Goal: Contribute content: Add original content to the website for others to see

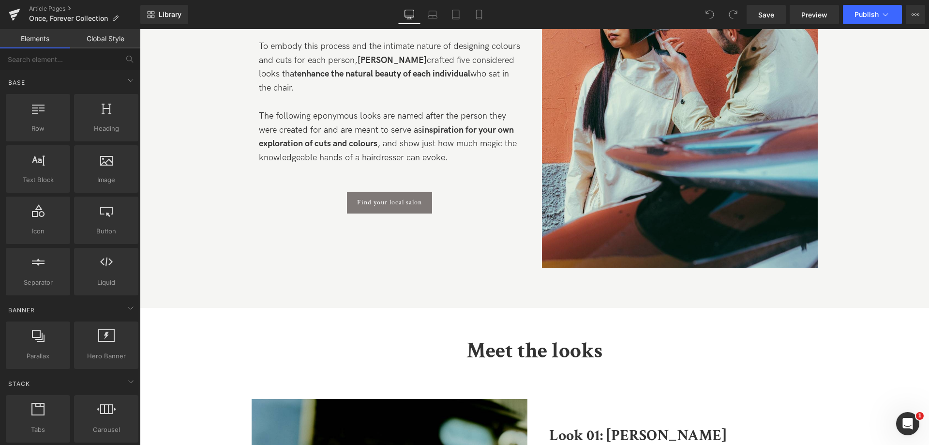
scroll to position [629, 0]
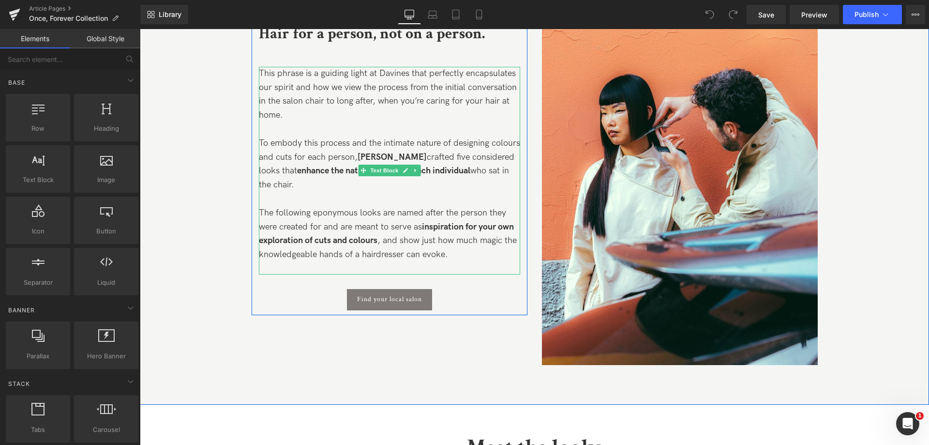
click at [384, 100] on span "This phrase is a guiding light at Davines that perfectly encapsulates our spiri…" at bounding box center [388, 94] width 258 height 52
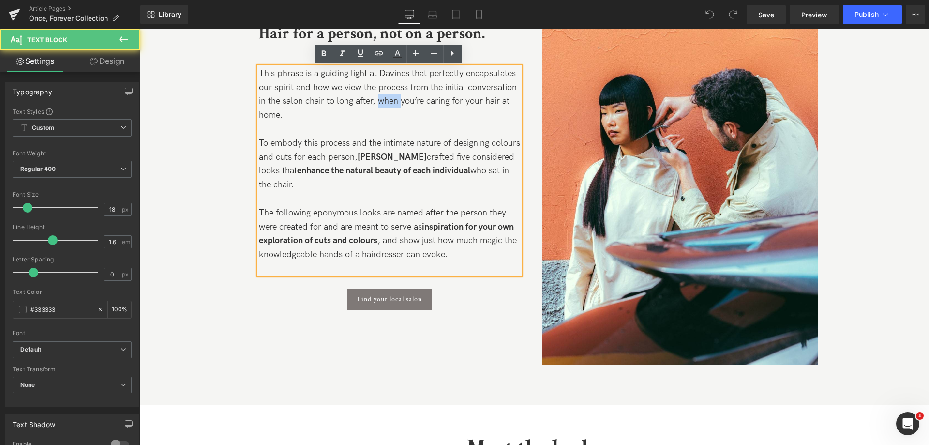
click at [384, 100] on span "This phrase is a guiding light at Davines that perfectly encapsulates our spiri…" at bounding box center [388, 94] width 258 height 52
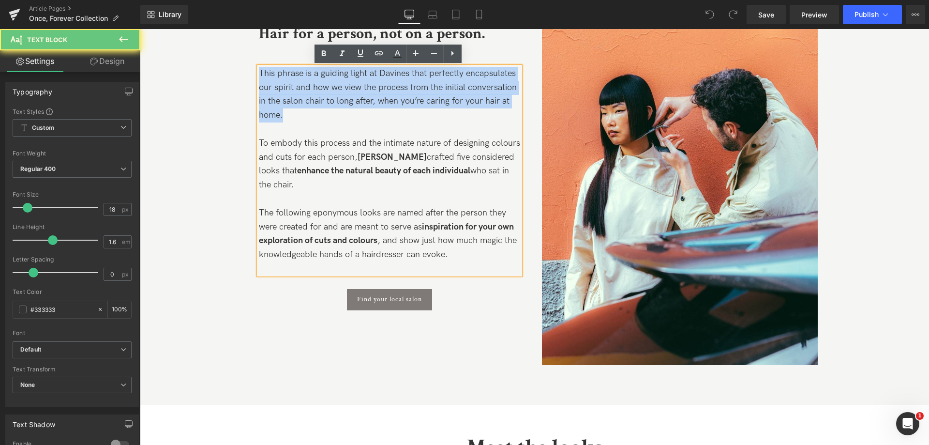
click at [384, 100] on span "This phrase is a guiding light at Davines that perfectly encapsulates our spiri…" at bounding box center [388, 94] width 258 height 52
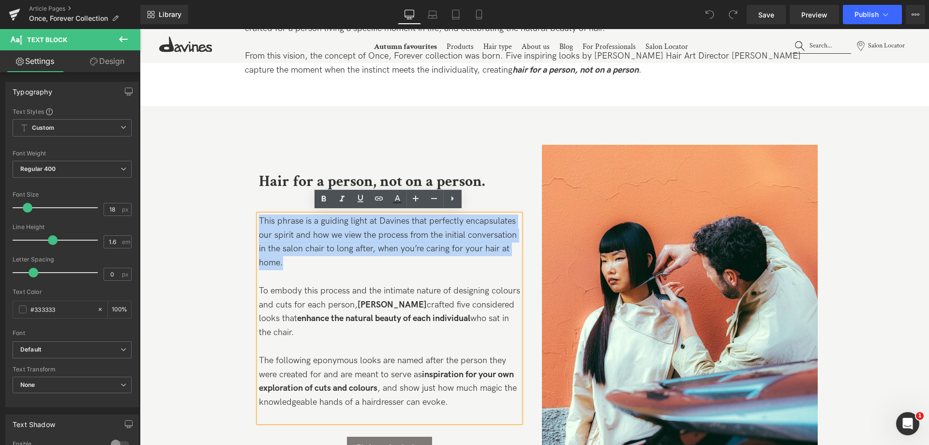
scroll to position [484, 0]
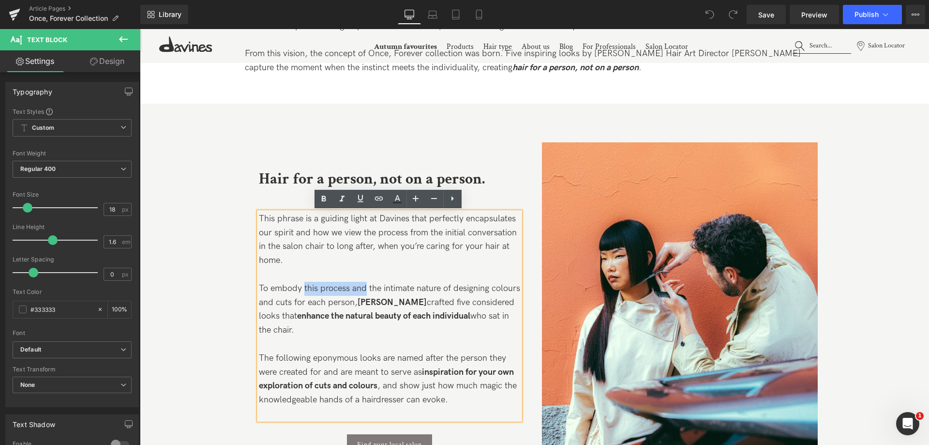
drag, startPoint x: 365, startPoint y: 288, endPoint x: 303, endPoint y: 287, distance: 61.5
click at [303, 287] on p "To embody this process and the intimate nature of designing colours and cuts fo…" at bounding box center [389, 310] width 261 height 56
click at [347, 303] on p "To embody this process and the intimate nature of designing colours and cuts fo…" at bounding box center [389, 310] width 261 height 56
click at [299, 290] on p "To embody this process and the intimate nature of designing colours and cuts fo…" at bounding box center [389, 310] width 261 height 56
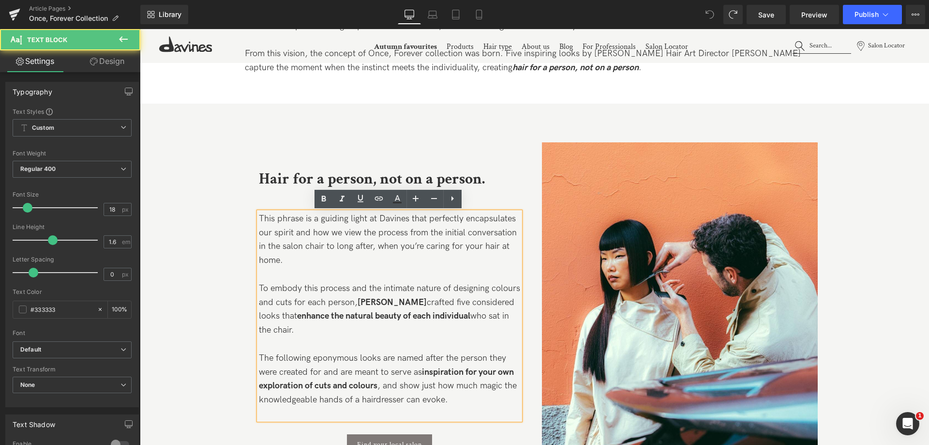
click at [314, 287] on p "To embody this process and the intimate nature of designing colours and cuts fo…" at bounding box center [389, 310] width 261 height 56
click at [358, 284] on p "To embody this process and the intimate nature of designing colours and cuts fo…" at bounding box center [389, 310] width 261 height 56
drag, startPoint x: 300, startPoint y: 290, endPoint x: 366, endPoint y: 290, distance: 65.3
click at [366, 290] on p "To embody this process and the intimate nature of designing colours and cuts fo…" at bounding box center [389, 310] width 261 height 56
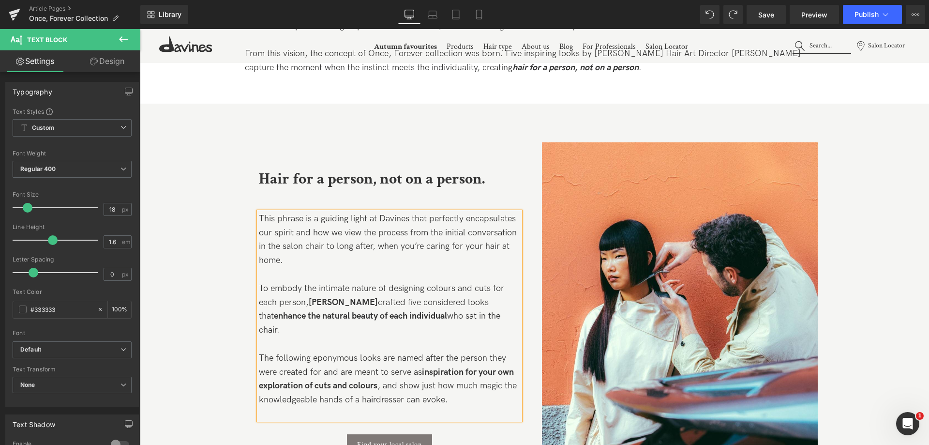
click at [426, 301] on p "To embody the intimate nature of designing colours and cuts for each person, [P…" at bounding box center [389, 310] width 261 height 56
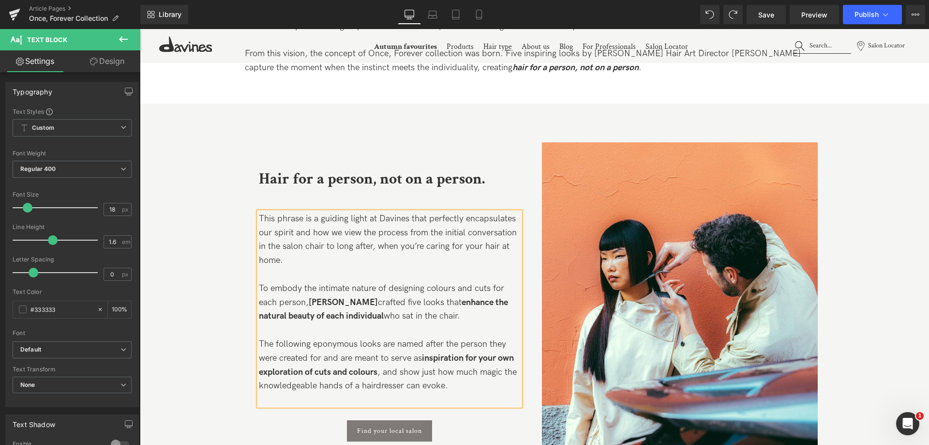
click at [334, 345] on p "The following eponymous looks are named after the person they were created for …" at bounding box center [389, 365] width 261 height 56
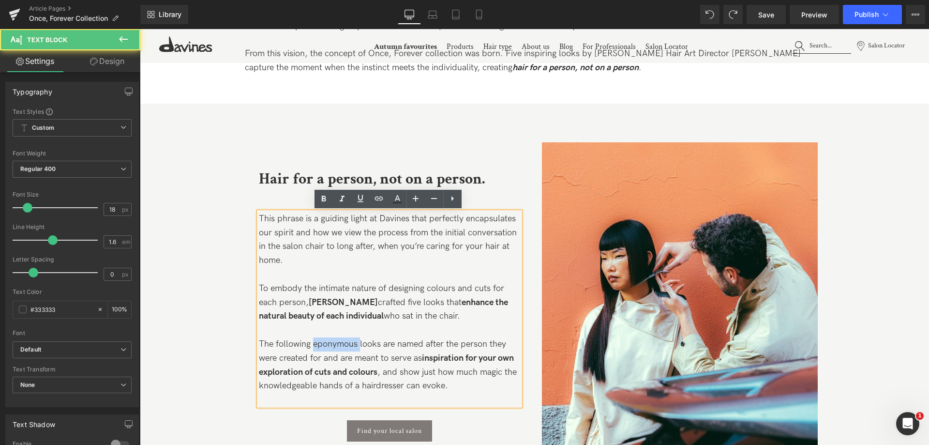
click at [334, 345] on p "The following eponymous looks are named after the person they were created for …" at bounding box center [389, 365] width 261 height 56
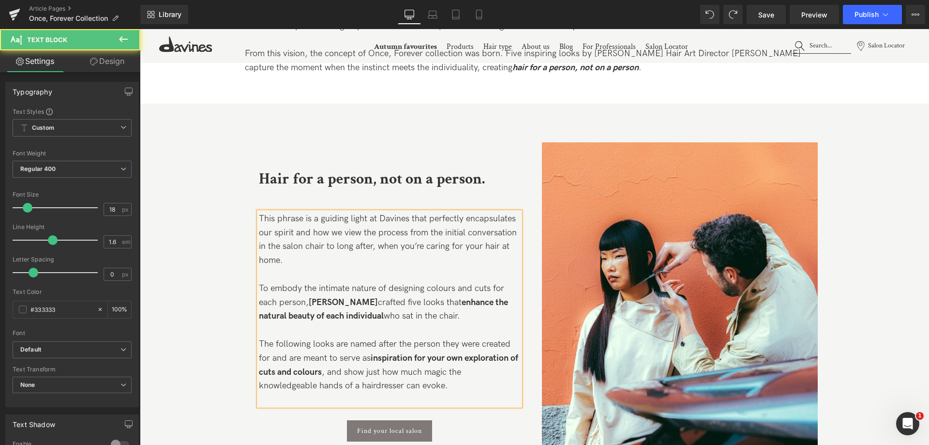
click at [474, 383] on p "The following looks are named after the person they were created for and are me…" at bounding box center [389, 365] width 261 height 56
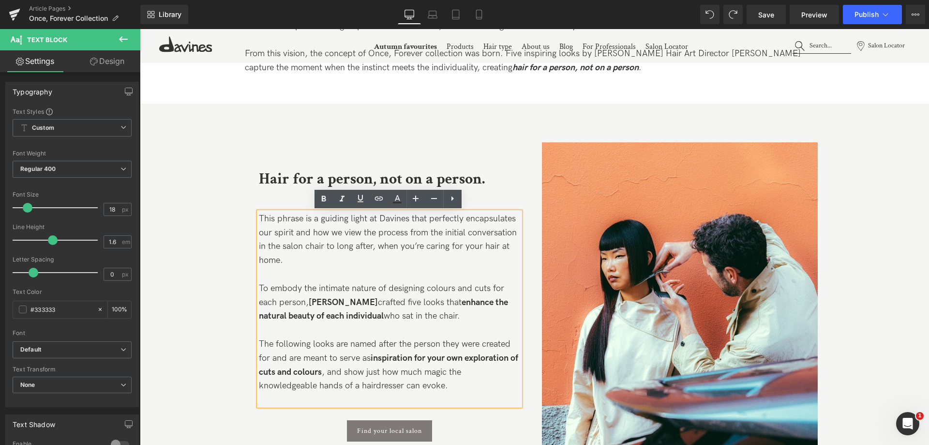
click at [334, 345] on p "The following looks are named after the person they were created for and are me…" at bounding box center [389, 365] width 261 height 56
click at [473, 392] on p "The following eponymous looks are named after the person they were created for …" at bounding box center [389, 365] width 261 height 56
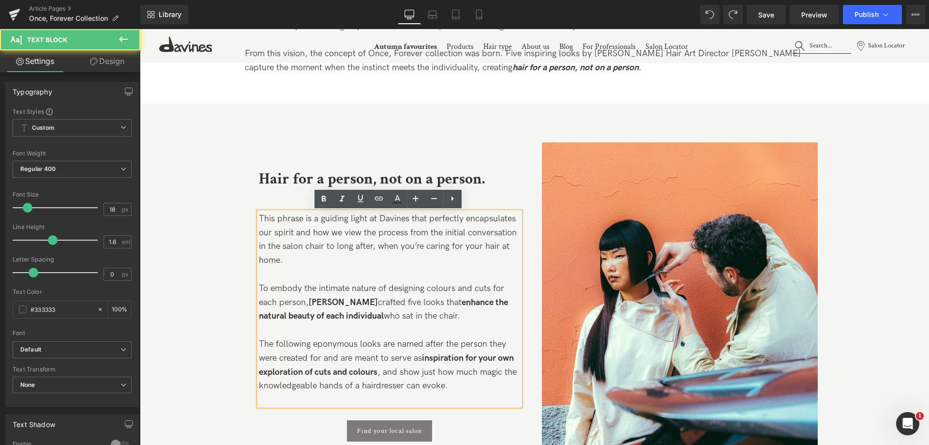
click at [471, 381] on p "The following eponymous looks are named after the person they were created for …" at bounding box center [389, 365] width 261 height 56
click at [459, 387] on p "The following eponymous looks are named after the person they were created for …" at bounding box center [389, 365] width 261 height 56
click at [296, 232] on span "This phrase is a guiding light at Davines that perfectly encapsulates our spiri…" at bounding box center [388, 239] width 258 height 52
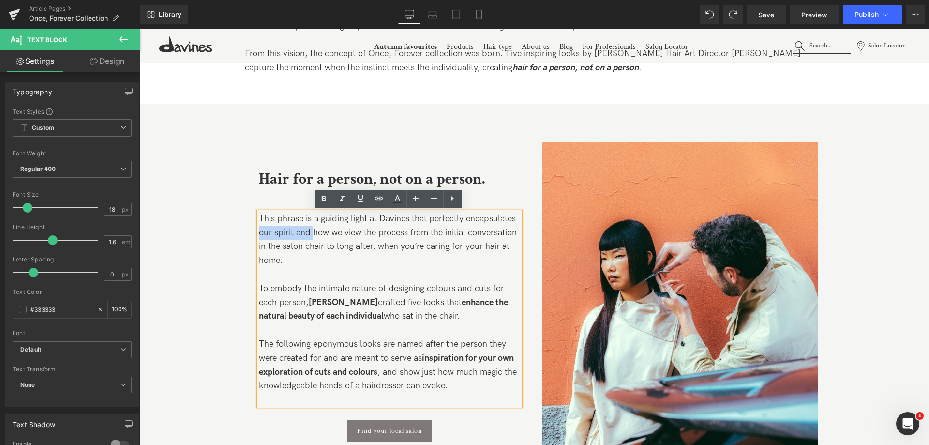
drag, startPoint x: 311, startPoint y: 233, endPoint x: 254, endPoint y: 229, distance: 56.7
click at [254, 229] on div "Hair for a person, not on a person. Text Block This phrase is a guiding light a…" at bounding box center [390, 299] width 276 height 284
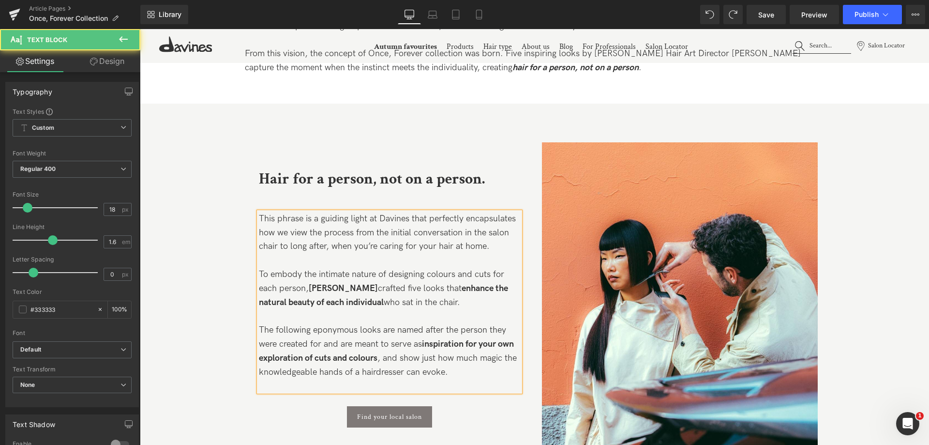
click at [484, 243] on span "This phrase is a guiding light at Davines that perfectly encapsulates how we vi…" at bounding box center [387, 232] width 257 height 38
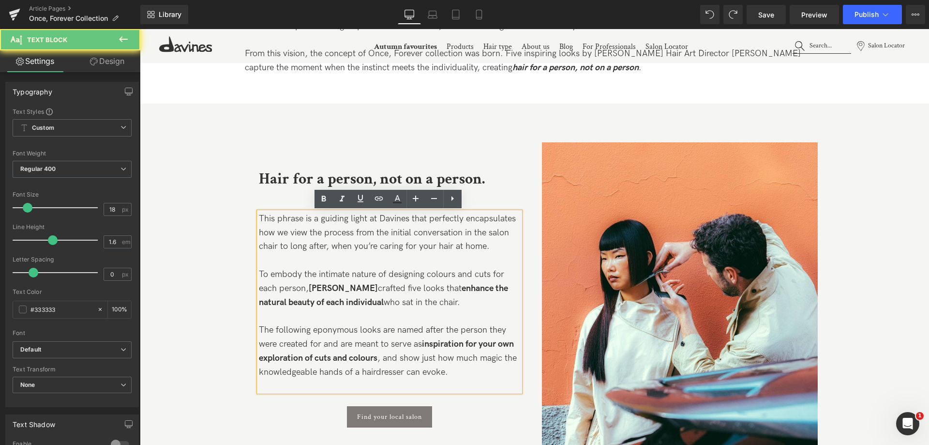
click at [508, 245] on p "This phrase is a guiding light at Davines that perfectly encapsulates how we vi…" at bounding box center [389, 233] width 261 height 42
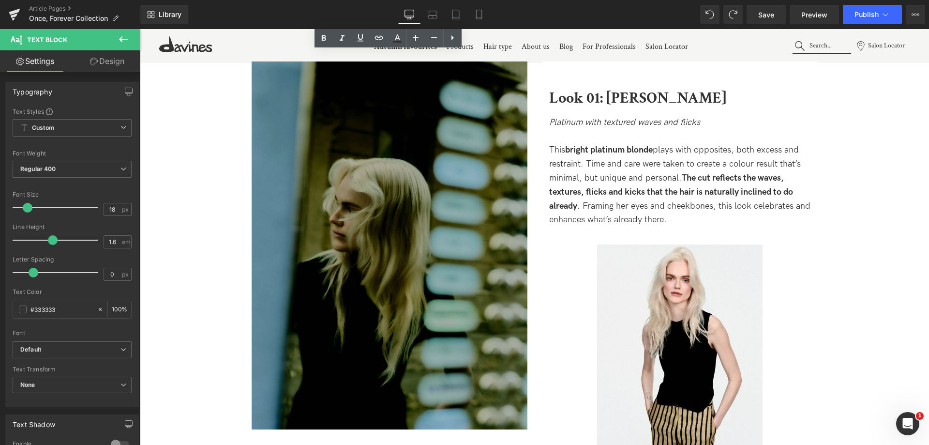
scroll to position [1064, 0]
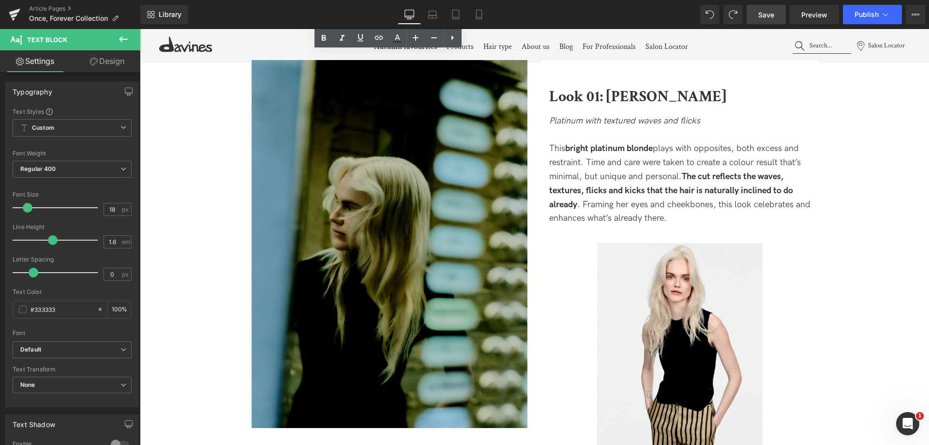
click at [771, 14] on span "Save" at bounding box center [766, 15] width 16 height 10
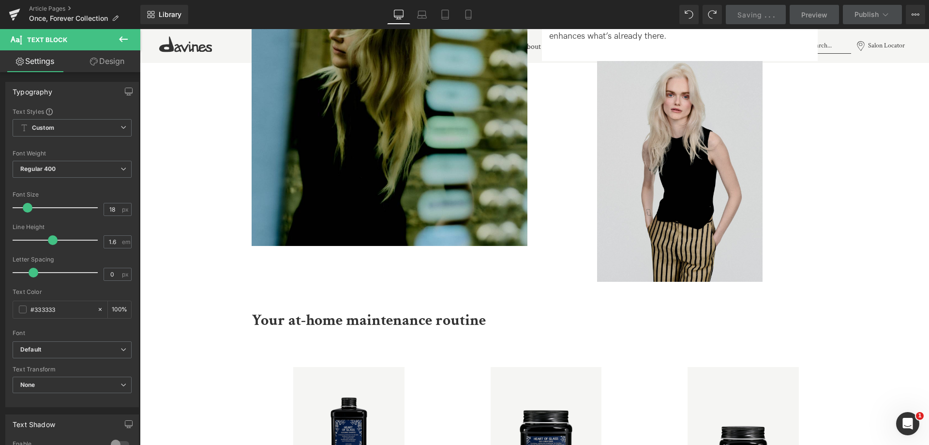
scroll to position [1161, 0]
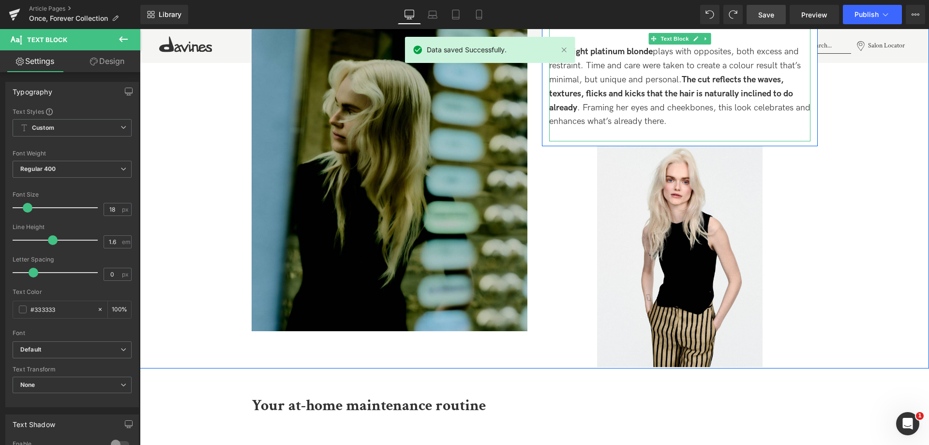
click at [718, 116] on p "This bright platinum blonde plays with opposites, both excess and restraint. Ti…" at bounding box center [679, 87] width 261 height 84
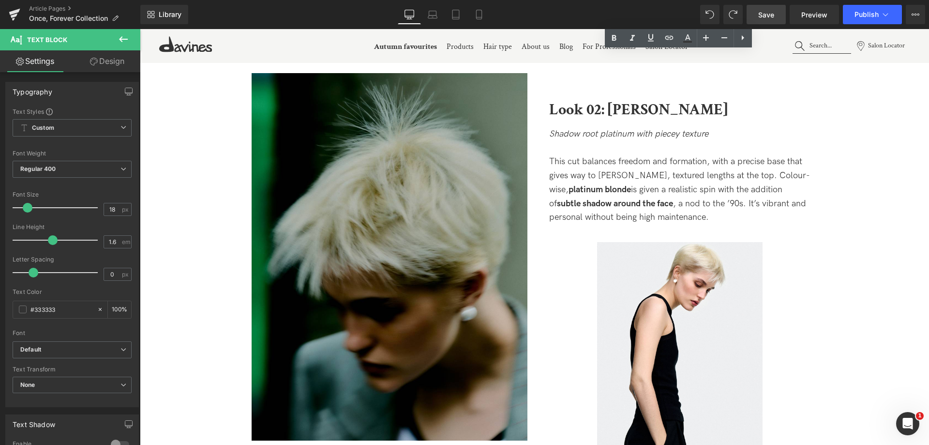
scroll to position [1742, 0]
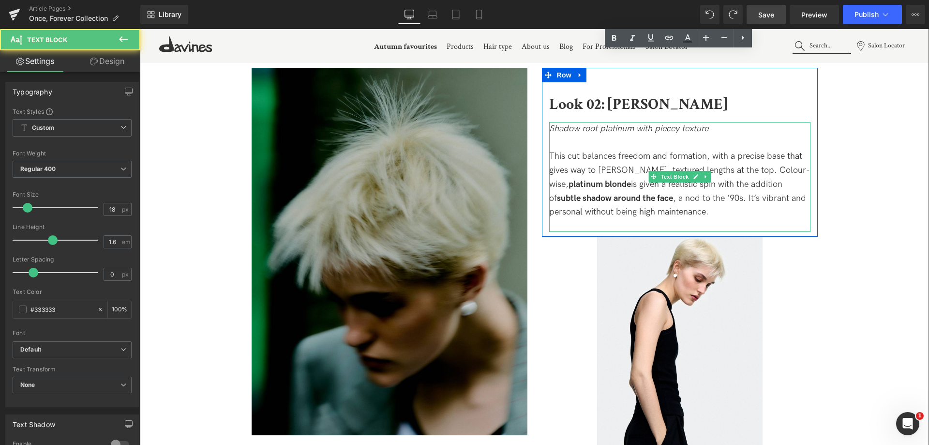
click at [679, 218] on p "This cut balances freedom and formation, with a precise base that gives way to …" at bounding box center [679, 185] width 261 height 70
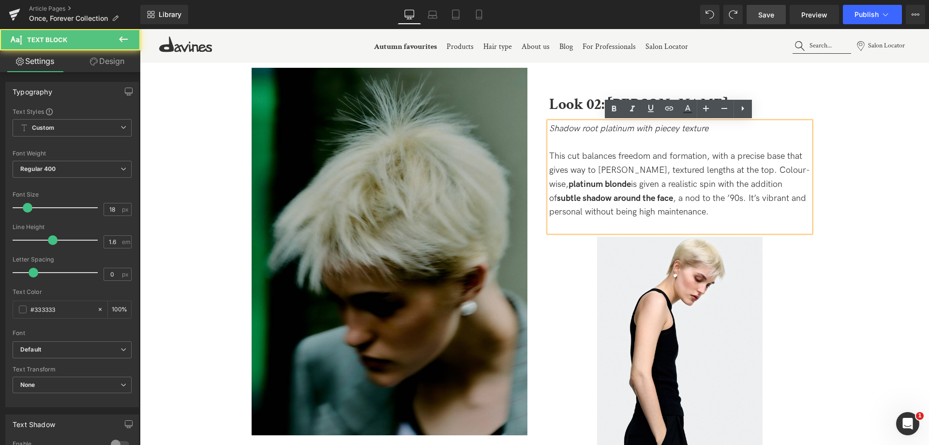
click at [825, 291] on div "Image Look 02: [PERSON_NAME] Text Block Shadow root platinum with piecey textur…" at bounding box center [534, 256] width 789 height 454
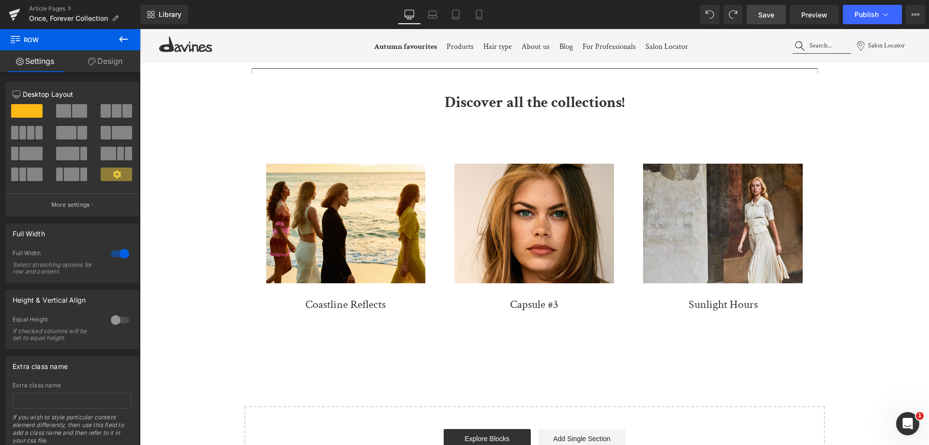
scroll to position [5951, 0]
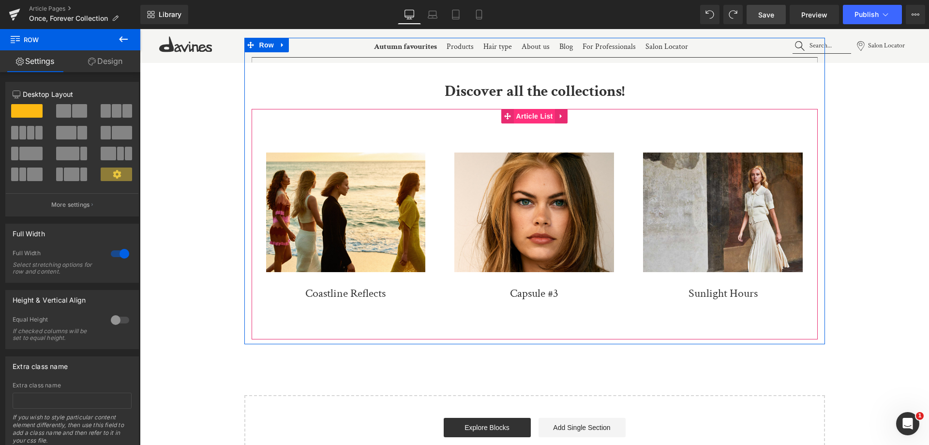
click at [532, 120] on span "Article List" at bounding box center [535, 116] width 42 height 15
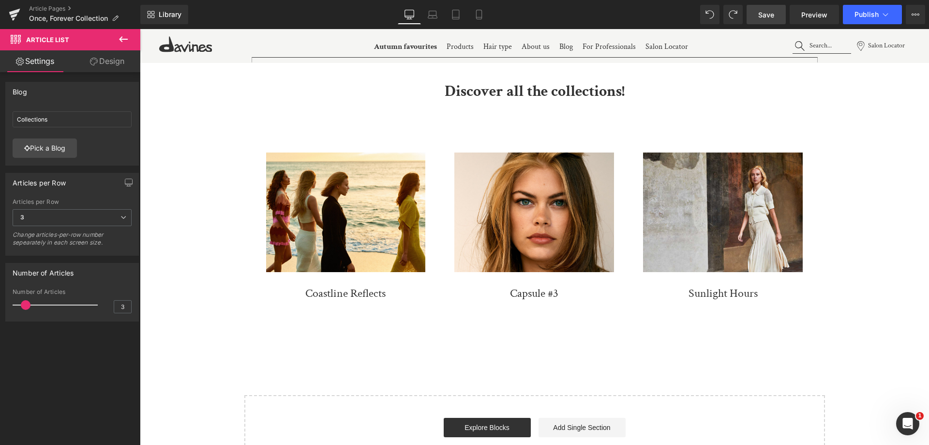
click at [764, 16] on span "Save" at bounding box center [766, 15] width 16 height 10
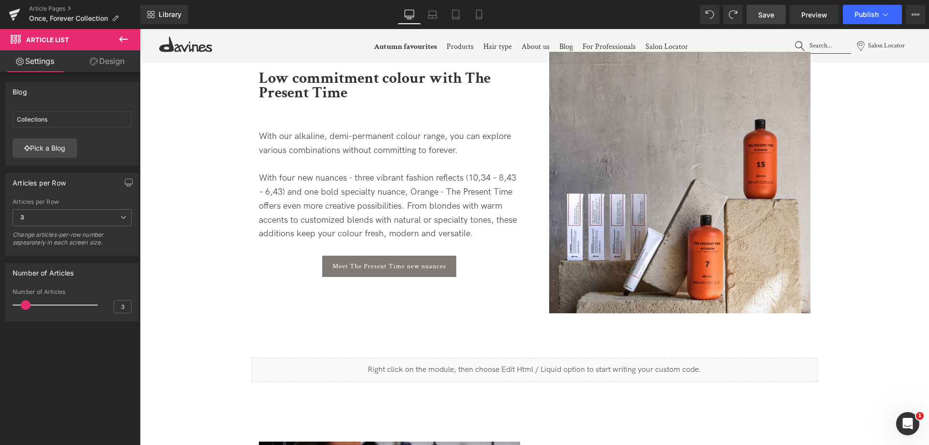
scroll to position [4693, 0]
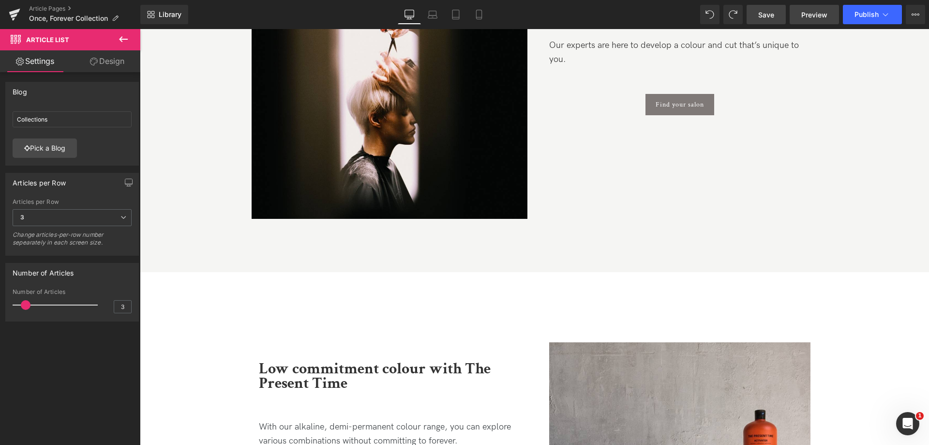
click at [815, 14] on span "Preview" at bounding box center [814, 15] width 26 height 10
click at [481, 19] on link "Mobile" at bounding box center [478, 14] width 23 height 19
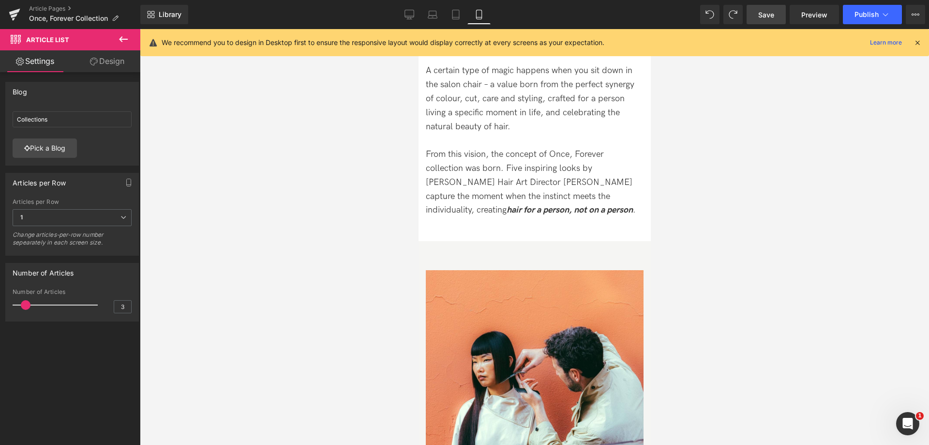
scroll to position [0, 0]
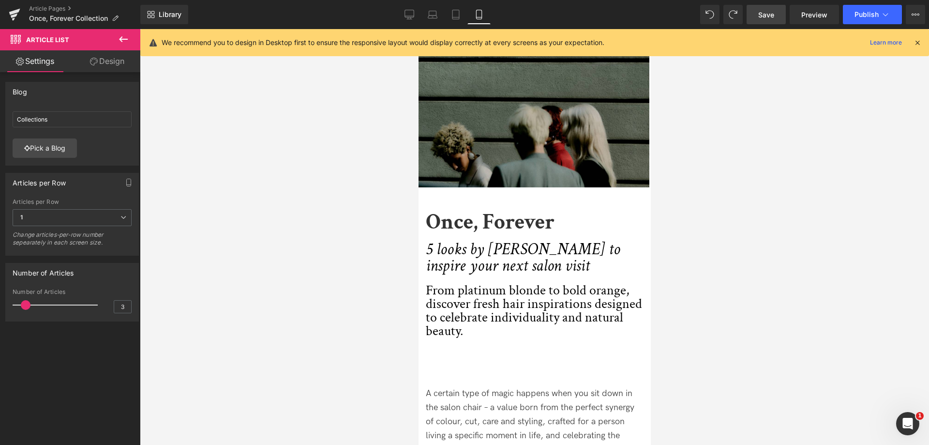
drag, startPoint x: 649, startPoint y: 285, endPoint x: 1056, endPoint y: 79, distance: 456.6
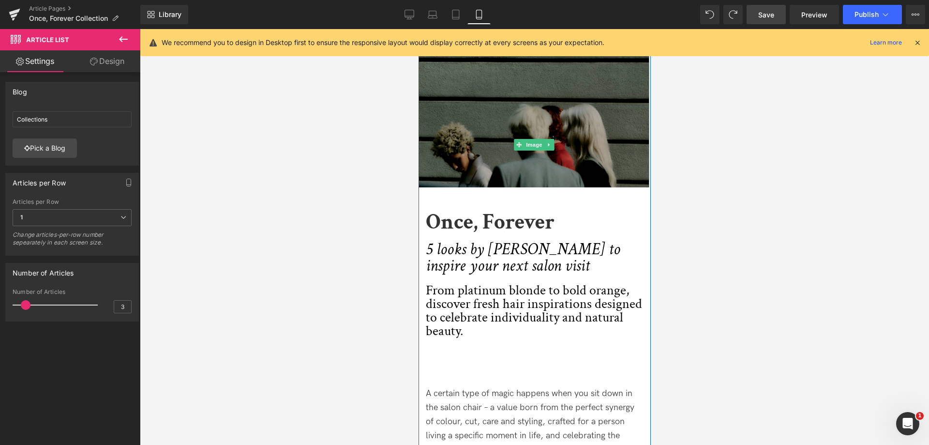
click at [570, 119] on img at bounding box center [533, 144] width 231 height 231
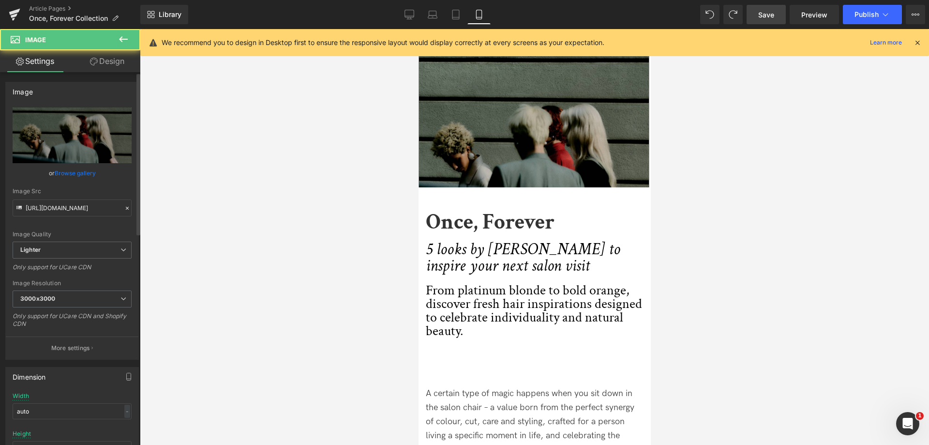
click at [83, 169] on link "Browse gallery" at bounding box center [75, 173] width 41 height 17
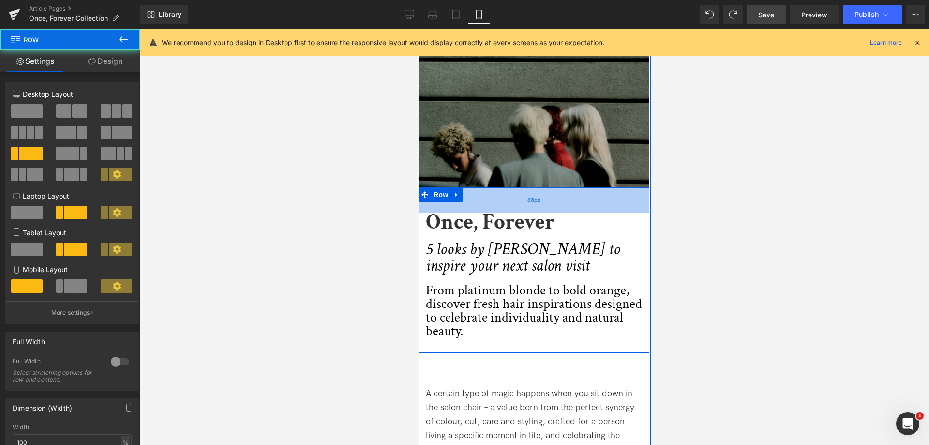
click at [494, 191] on div "53px" at bounding box center [533, 200] width 231 height 26
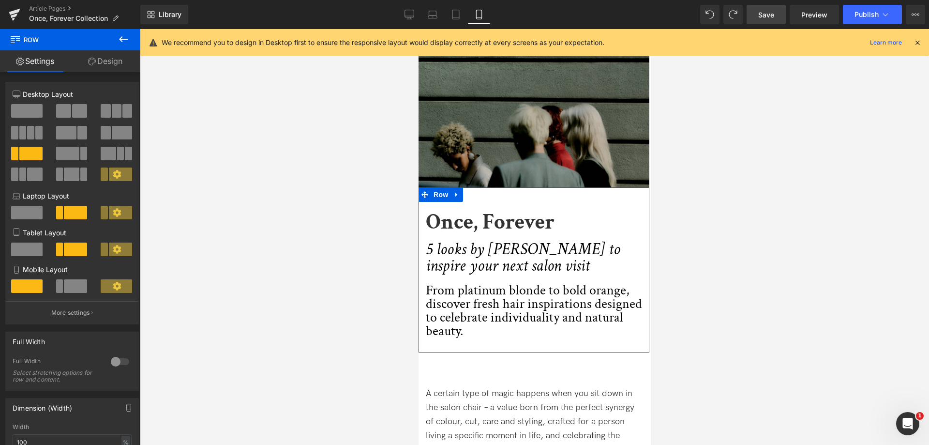
click at [120, 57] on link "Design" at bounding box center [105, 61] width 70 height 22
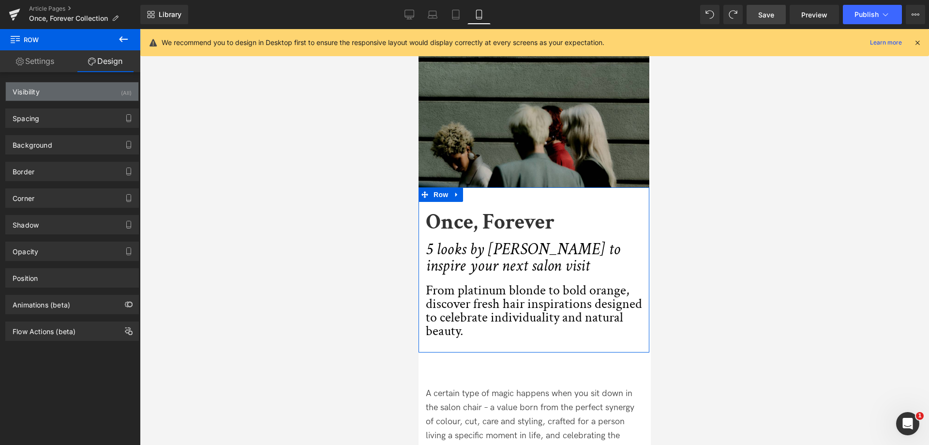
click at [75, 94] on div "Visibility (All)" at bounding box center [72, 91] width 133 height 18
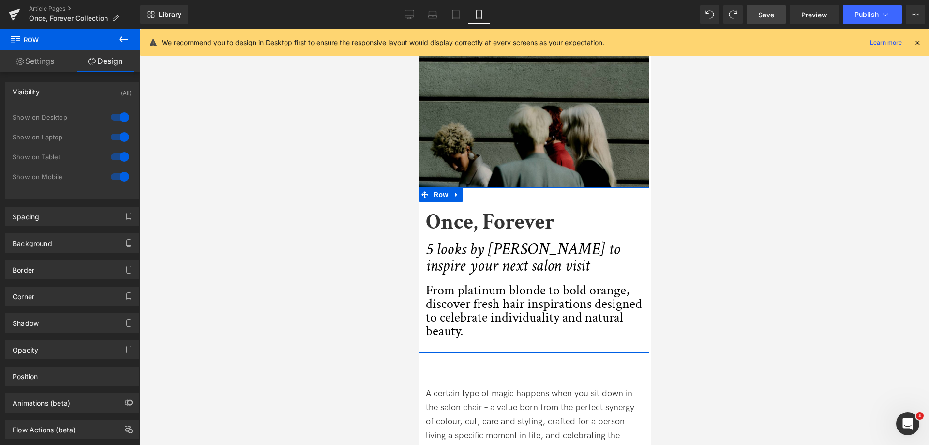
click at [76, 206] on div "Spacing [GEOGRAPHIC_DATA] auto auto [GEOGRAPHIC_DATA] Setup Global Style" at bounding box center [72, 212] width 145 height 27
click at [76, 213] on div "Spacing" at bounding box center [72, 216] width 133 height 18
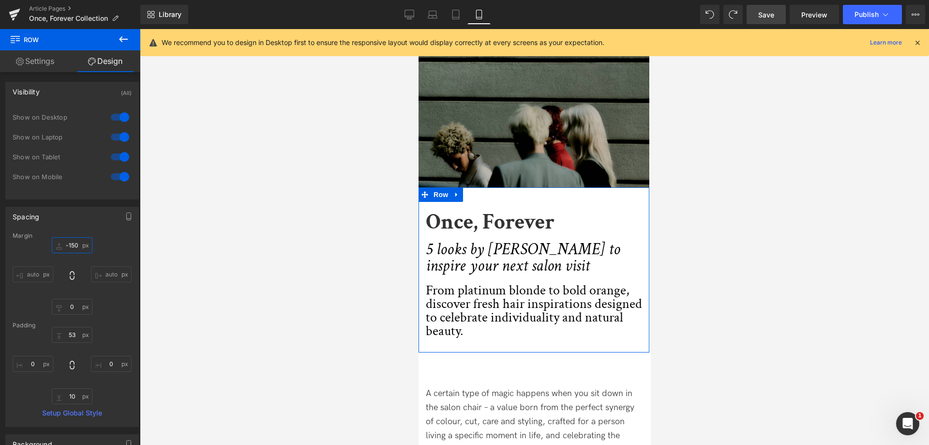
click at [70, 247] on input "-150" at bounding box center [72, 245] width 41 height 16
click at [75, 245] on input "-150" at bounding box center [72, 245] width 41 height 16
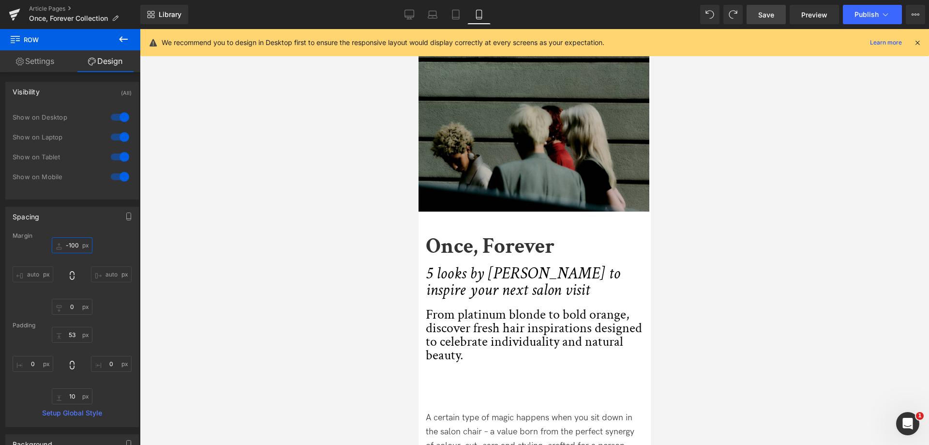
type input "-100"
click at [782, 16] on link "Save" at bounding box center [766, 14] width 39 height 19
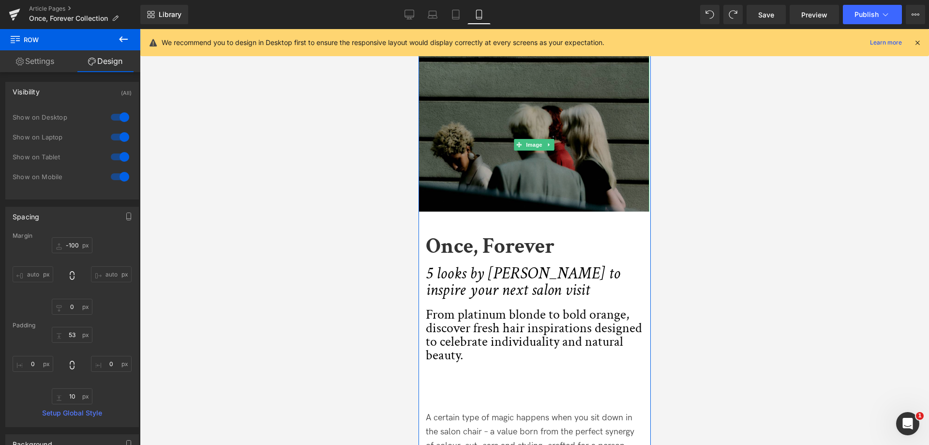
click at [491, 128] on img at bounding box center [533, 144] width 231 height 231
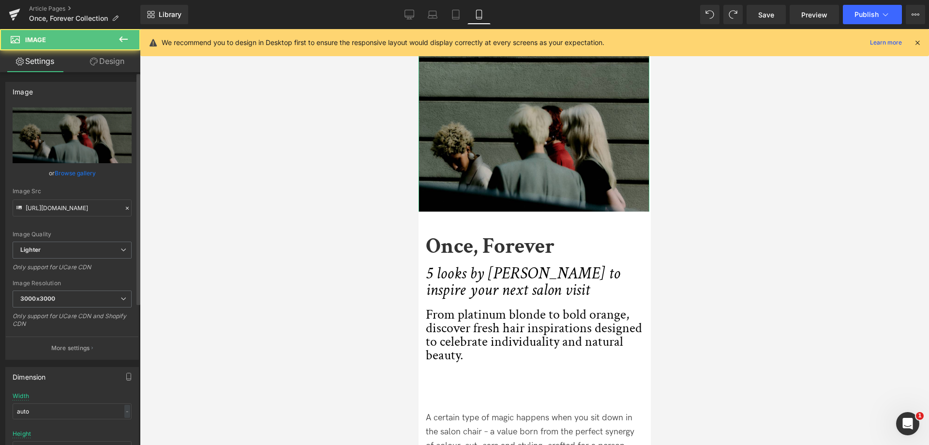
click at [74, 172] on link "Browse gallery" at bounding box center [75, 173] width 41 height 17
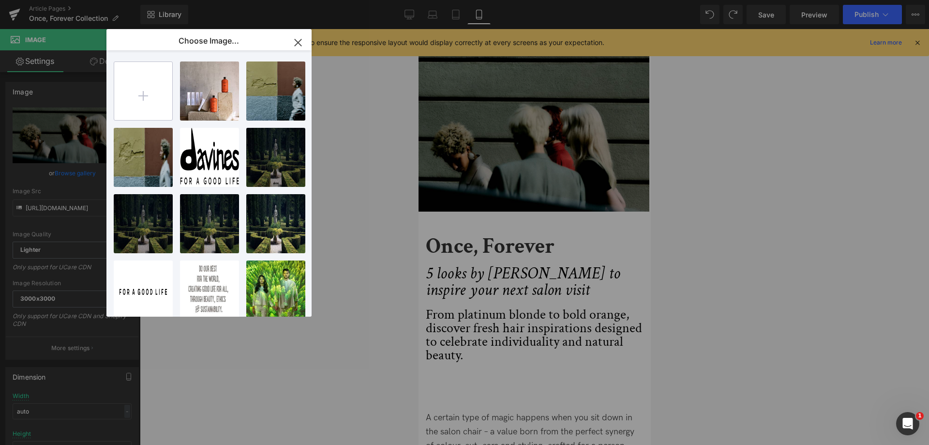
click at [160, 81] on input "file" at bounding box center [143, 91] width 58 height 58
type input "C:\fakepath\HP_STATIC SLIDER_1-1_ONCE FOREVER 26.jpg"
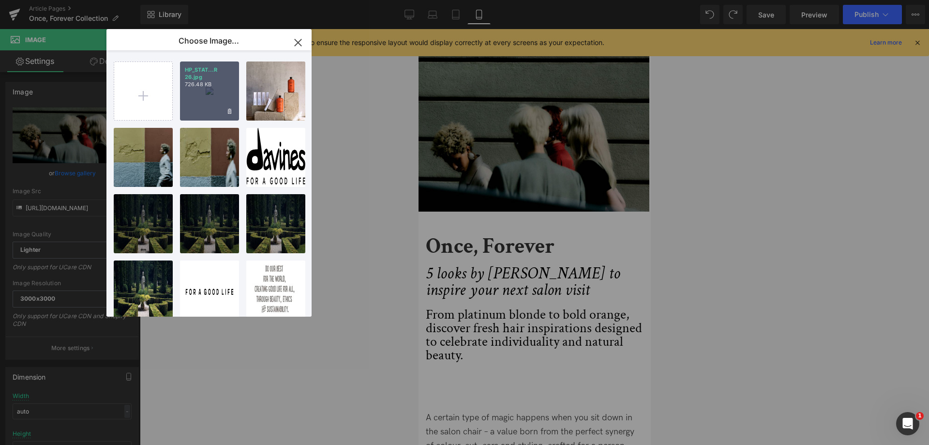
click at [228, 74] on p "HP_STAT...R 26.jpg" at bounding box center [209, 73] width 49 height 15
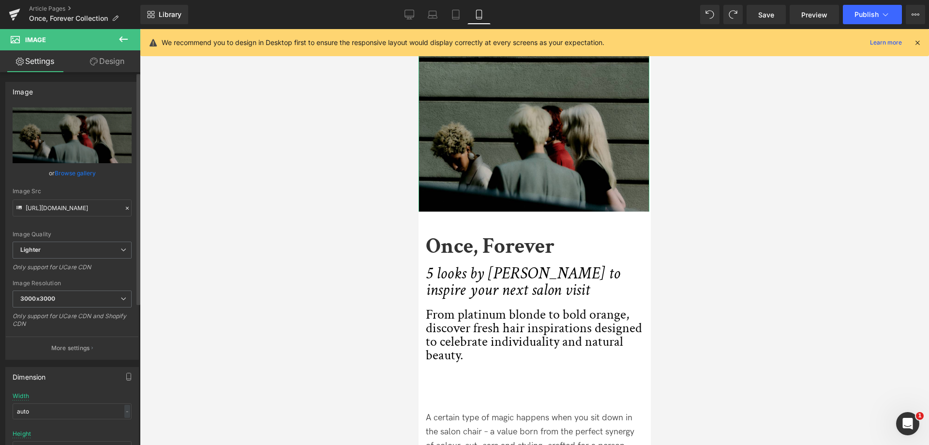
click at [78, 170] on link "Browse gallery" at bounding box center [75, 173] width 41 height 17
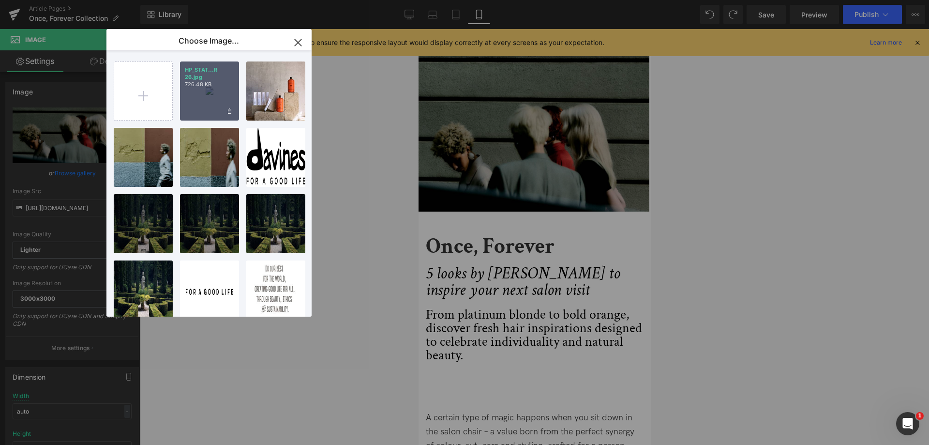
click at [228, 81] on p "726.48 KB" at bounding box center [209, 84] width 49 height 7
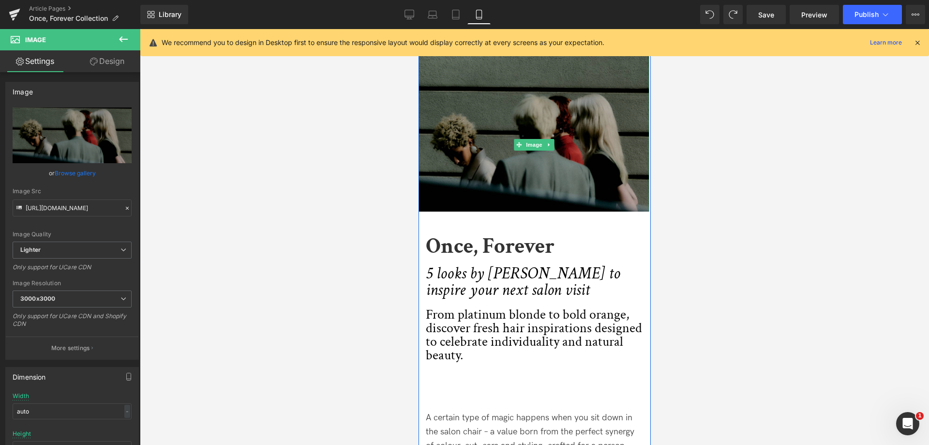
click at [595, 129] on img at bounding box center [533, 144] width 231 height 231
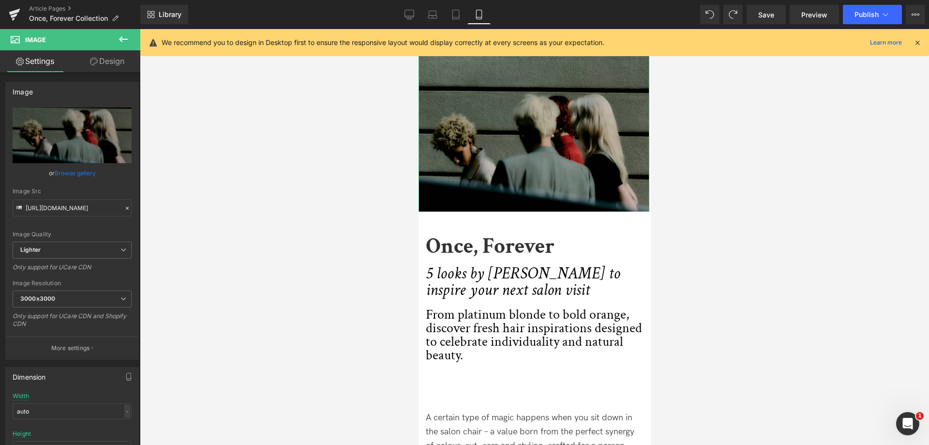
click at [96, 55] on link "Design" at bounding box center [107, 61] width 70 height 22
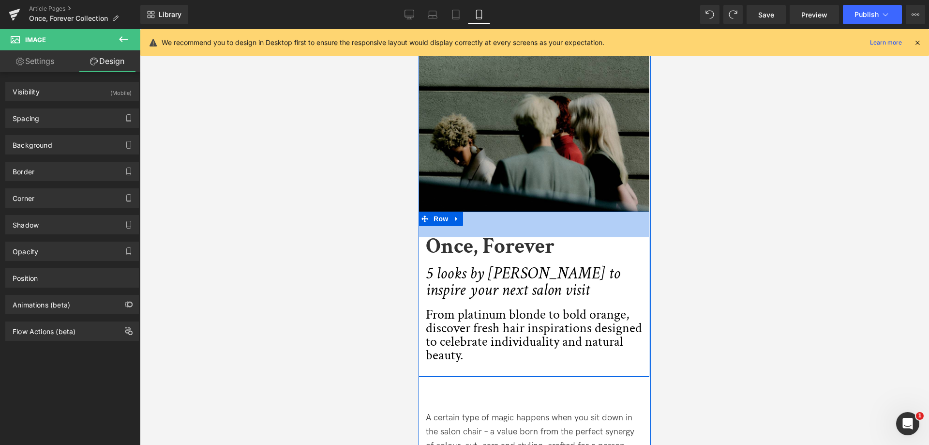
click at [532, 217] on div "53px" at bounding box center [533, 224] width 231 height 26
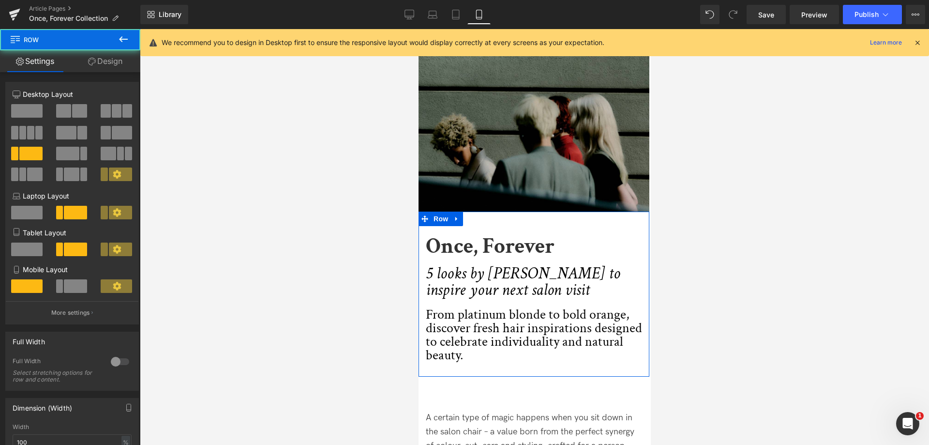
click at [110, 60] on link "Design" at bounding box center [105, 61] width 70 height 22
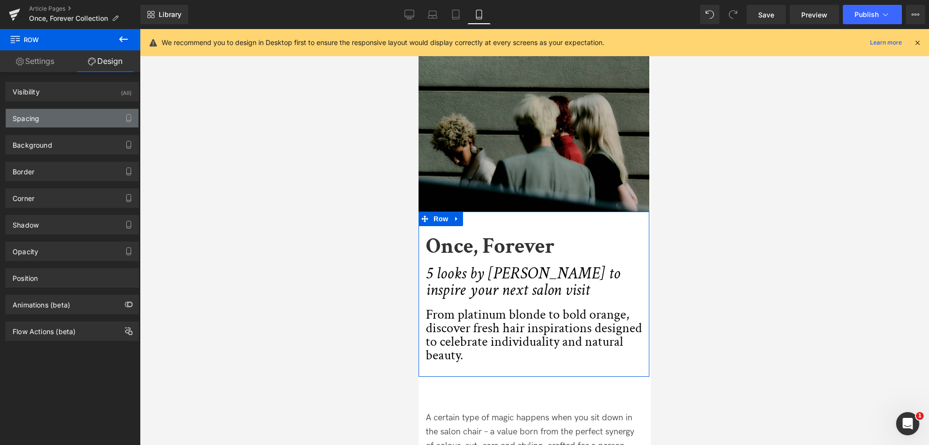
click at [70, 126] on div "Spacing" at bounding box center [72, 118] width 133 height 18
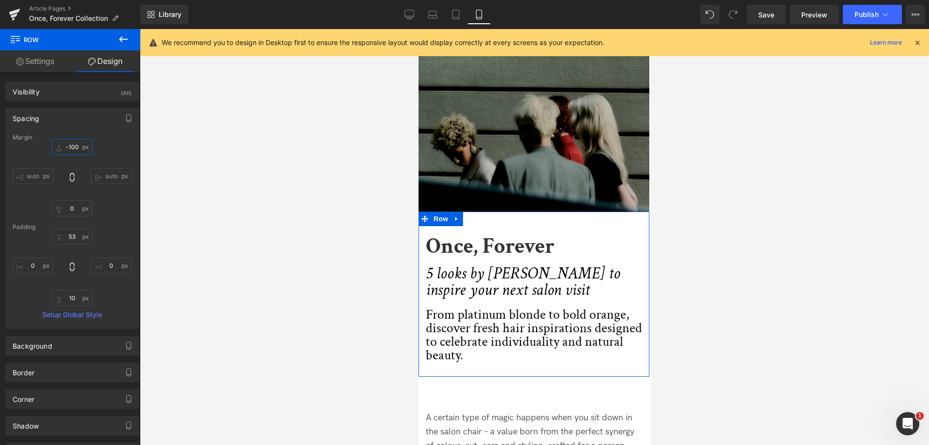
click at [73, 144] on input "-100" at bounding box center [72, 147] width 41 height 16
click at [73, 146] on input "-100" at bounding box center [72, 147] width 41 height 16
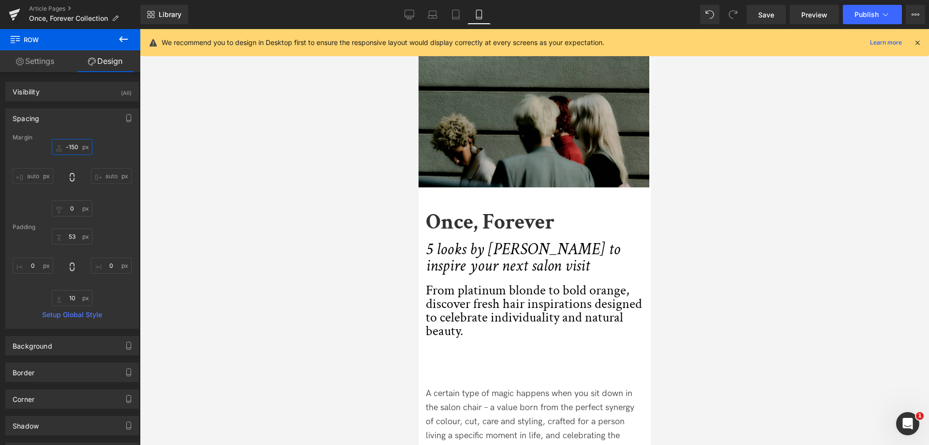
type input "-150"
click at [746, 17] on div "Save Preview Publish Scheduled View Live Page View with current Template Save T…" at bounding box center [836, 14] width 186 height 19
click at [759, 19] on span "Save" at bounding box center [766, 15] width 16 height 10
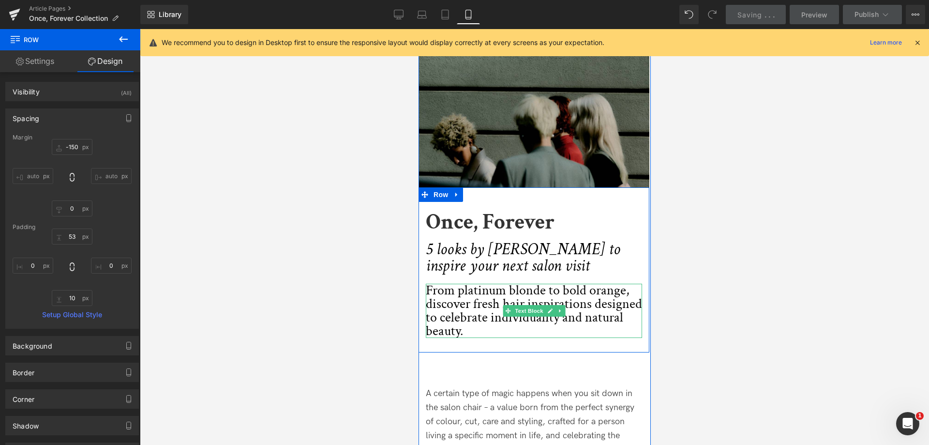
click at [523, 295] on p "From platinum blonde to bold orange, discover fresh hair inspirations designed …" at bounding box center [533, 311] width 216 height 54
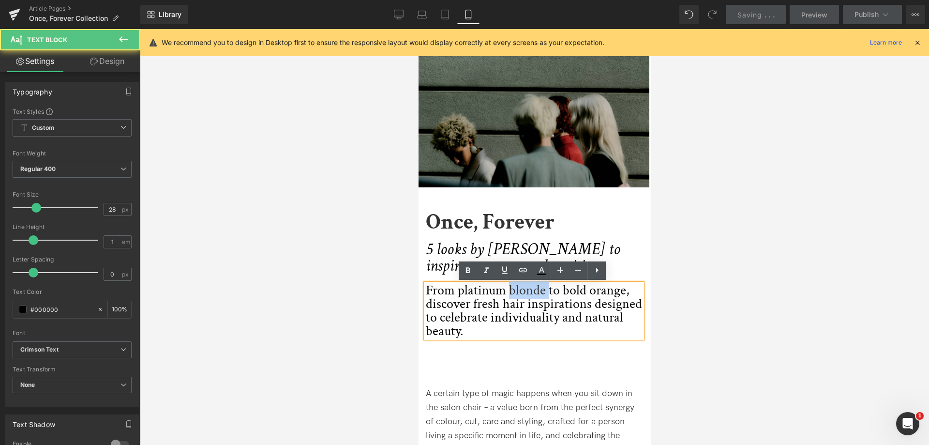
click at [523, 295] on p "From platinum blonde to bold orange, discover fresh hair inspirations designed …" at bounding box center [533, 311] width 216 height 54
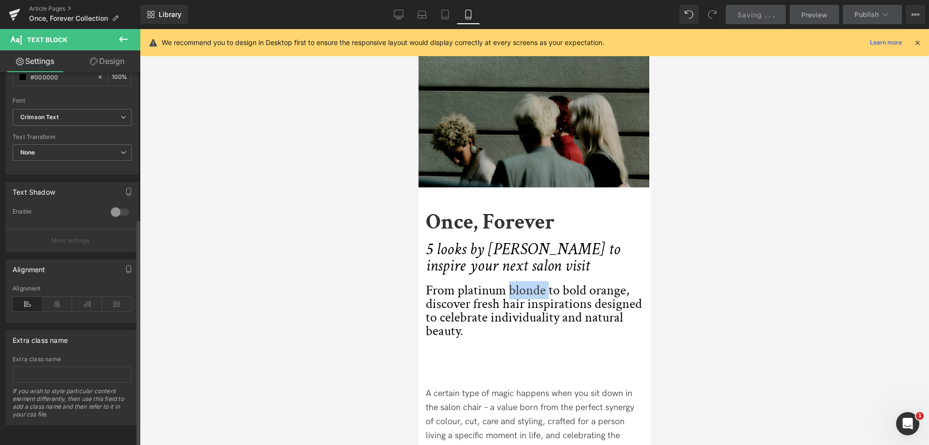
scroll to position [191, 0]
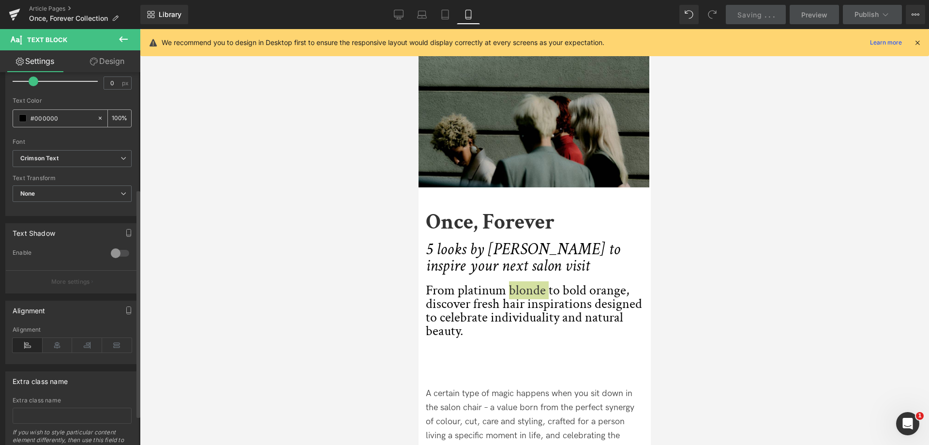
click at [47, 117] on input "#000000" at bounding box center [61, 118] width 62 height 11
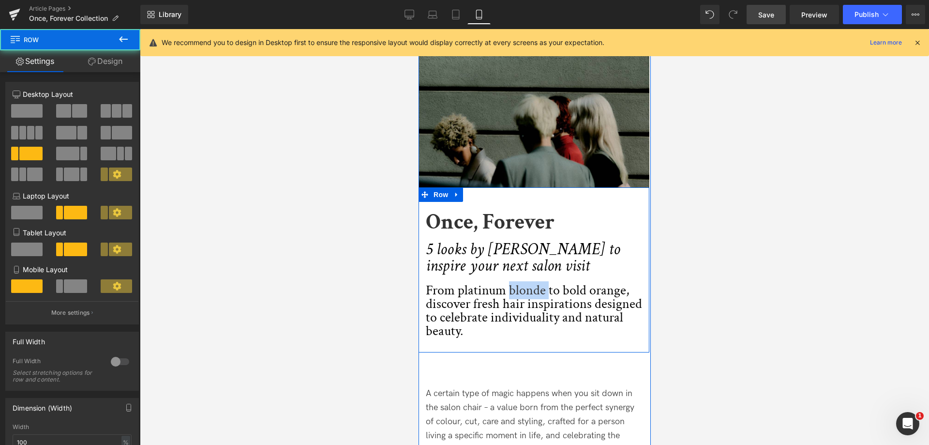
click at [481, 339] on div "Once, Forever Heading 5 looks by [PERSON_NAME] to inspire your next salon visit…" at bounding box center [533, 280] width 231 height 135
click at [462, 308] on p "From platinum blonde to bold orange, discover fresh hair inspirations designed …" at bounding box center [533, 311] width 216 height 54
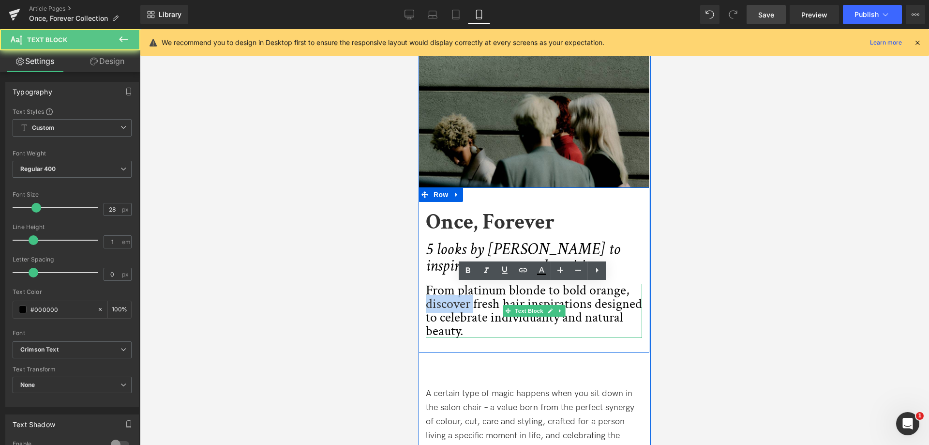
click at [462, 308] on p "From platinum blonde to bold orange, discover fresh hair inspirations designed …" at bounding box center [533, 311] width 216 height 54
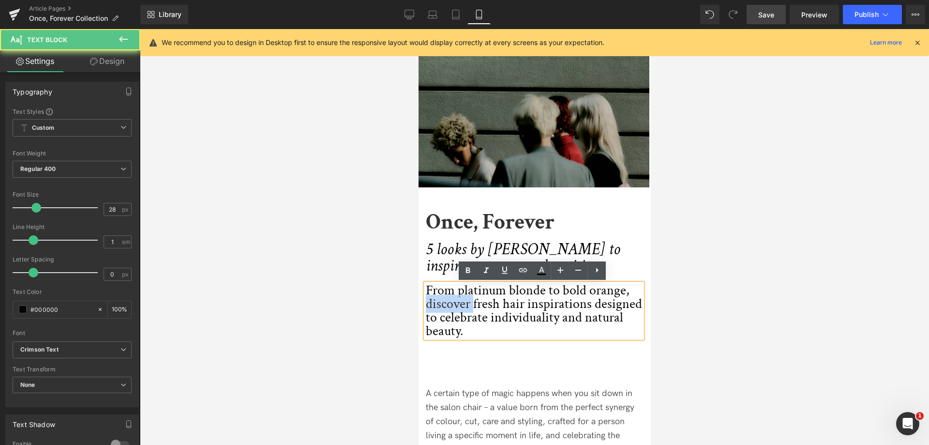
click at [462, 308] on p "From platinum blonde to bold orange, discover fresh hair inspirations designed …" at bounding box center [533, 311] width 216 height 54
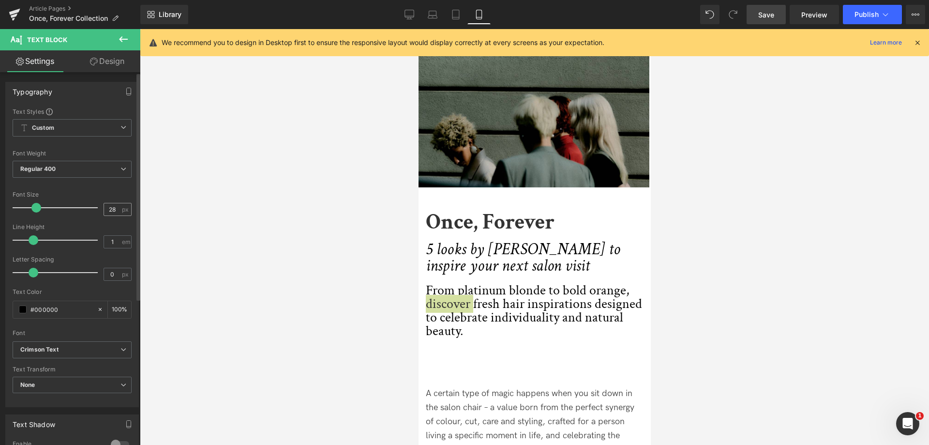
click at [111, 210] on input "28" at bounding box center [112, 209] width 17 height 12
type input "24"
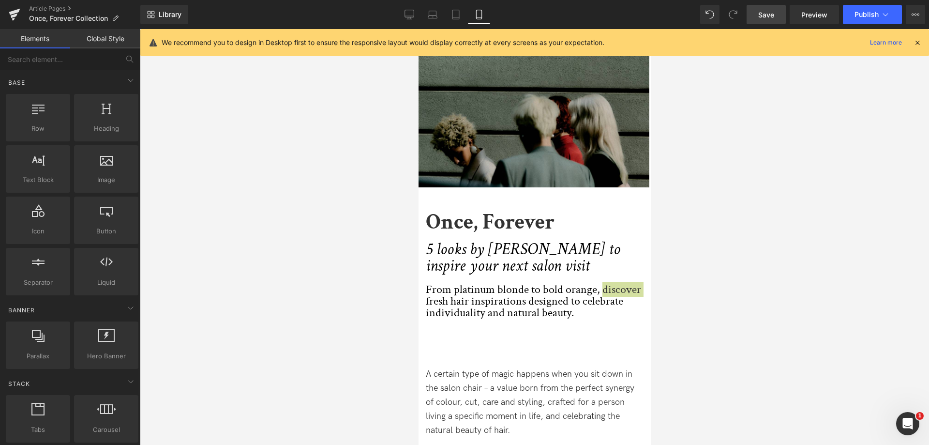
click at [738, 366] on div at bounding box center [534, 237] width 789 height 416
click at [562, 310] on p "From platinum blonde to bold orange, discover fresh hair inspirations designed …" at bounding box center [533, 301] width 216 height 35
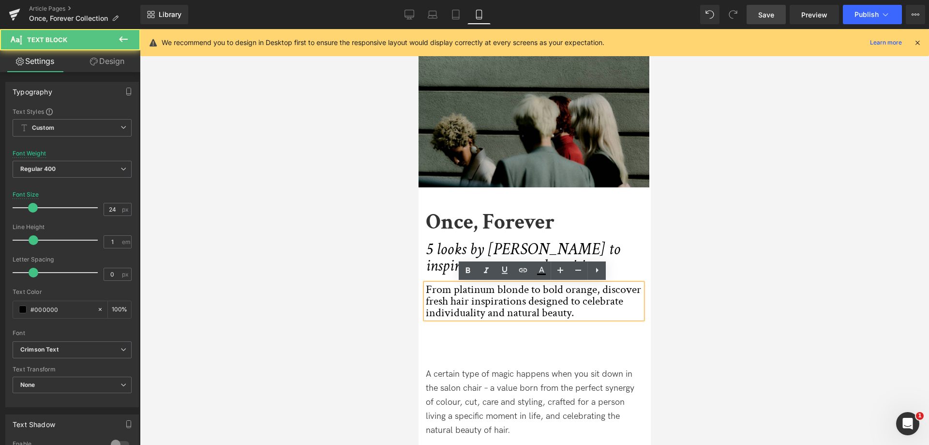
scroll to position [48, 0]
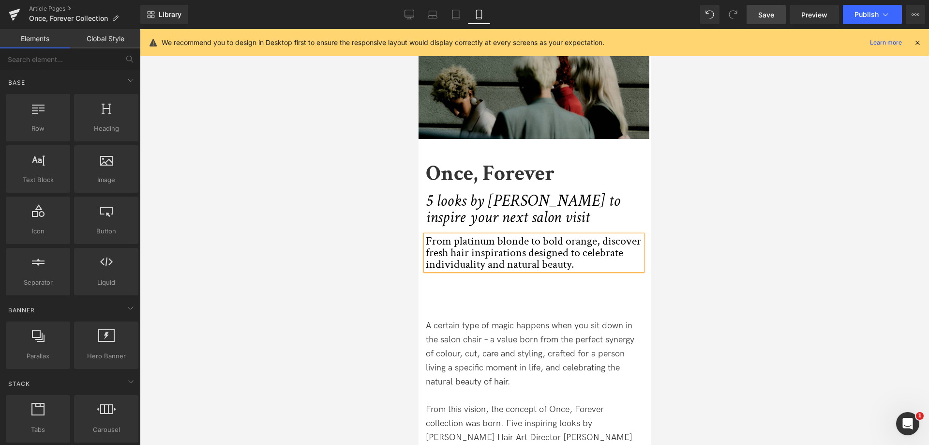
click at [686, 298] on div at bounding box center [534, 237] width 789 height 416
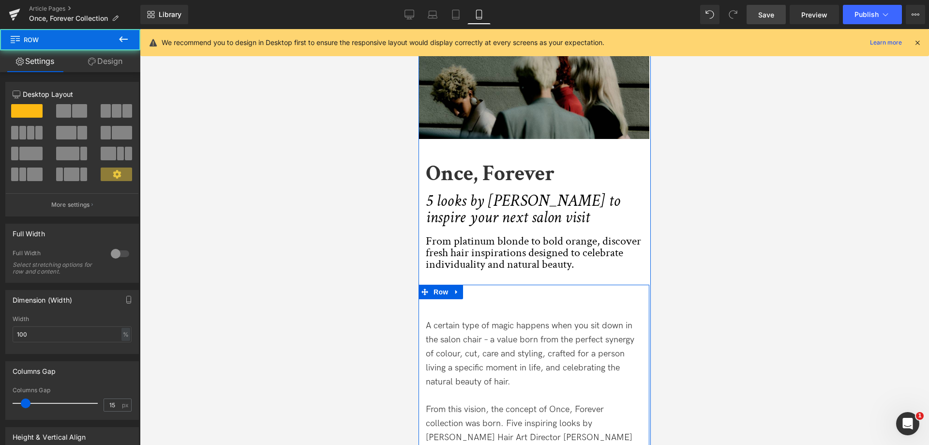
click at [472, 298] on div "A certain type of magic happens when you sit down in the salon chair – a value …" at bounding box center [533, 380] width 231 height 193
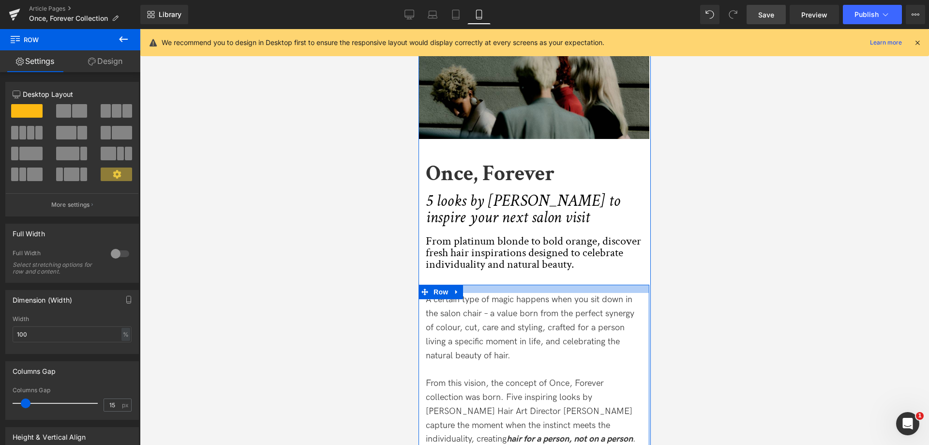
drag, startPoint x: 543, startPoint y: 286, endPoint x: 552, endPoint y: 260, distance: 27.5
click at [552, 260] on div "Image Image Image Once, Forever Heading 5 looks by [PERSON_NAME] to inspire you…" at bounding box center [533, 216] width 231 height 470
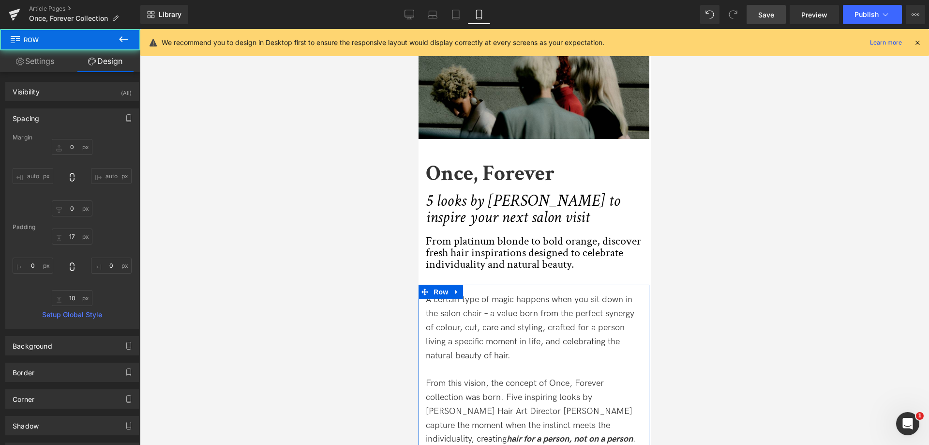
click at [685, 309] on div at bounding box center [534, 237] width 789 height 416
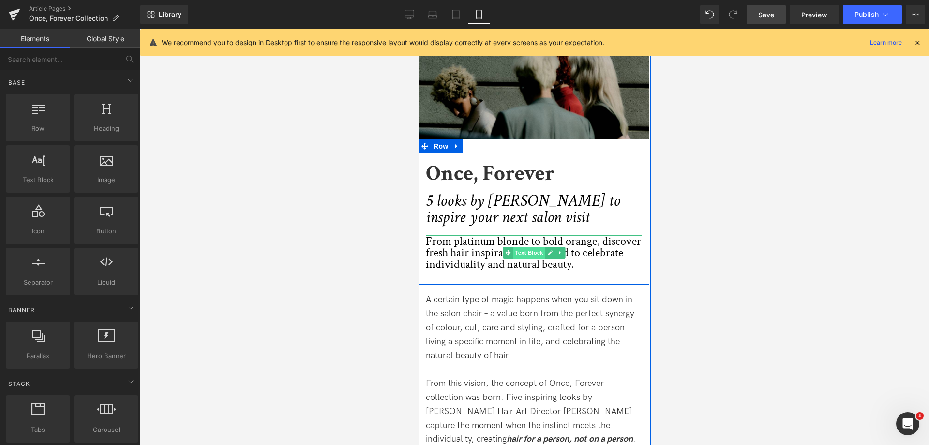
click at [542, 249] on span "Text Block" at bounding box center [528, 253] width 32 height 12
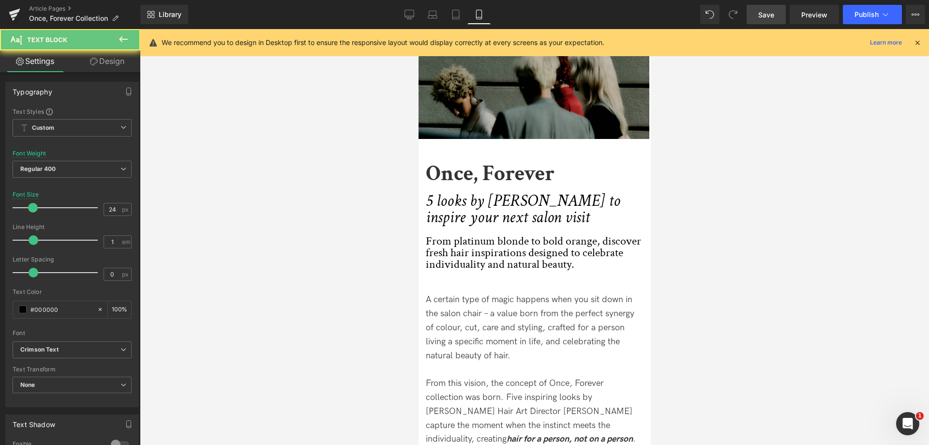
click at [401, 249] on div at bounding box center [534, 237] width 789 height 416
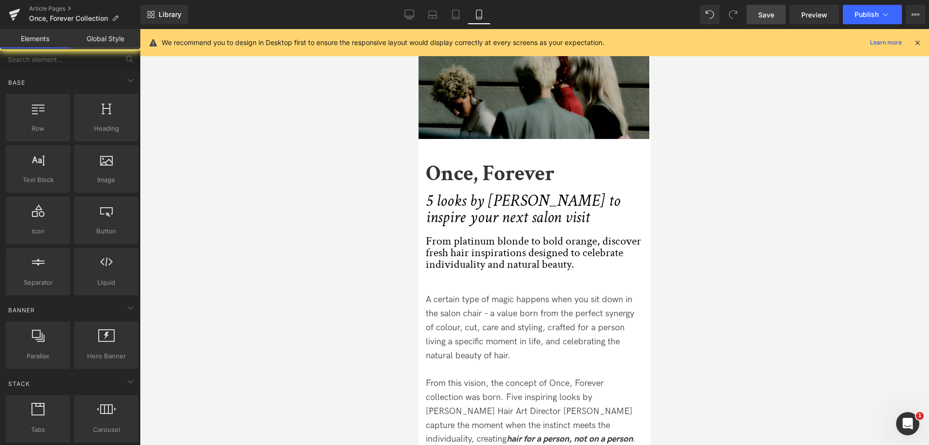
click at [486, 240] on p "From platinum blonde to bold orange, discover fresh hair inspirations designed …" at bounding box center [533, 252] width 216 height 35
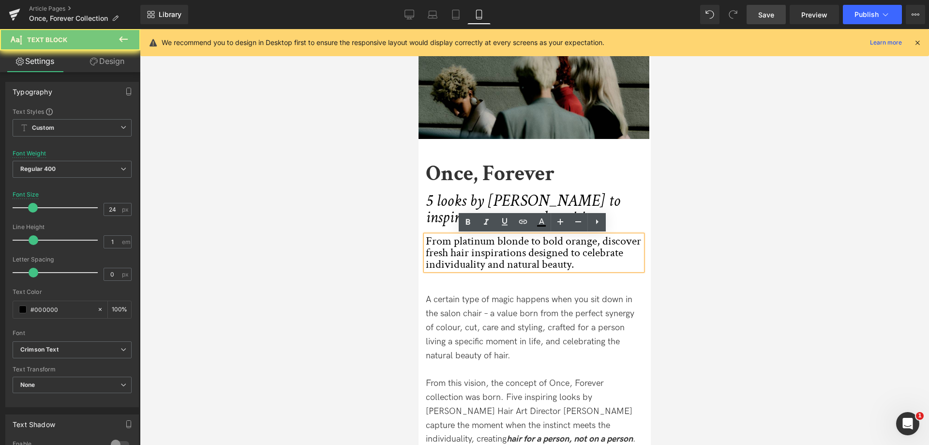
click at [486, 240] on p "From platinum blonde to bold orange, discover fresh hair inspirations designed …" at bounding box center [533, 252] width 216 height 35
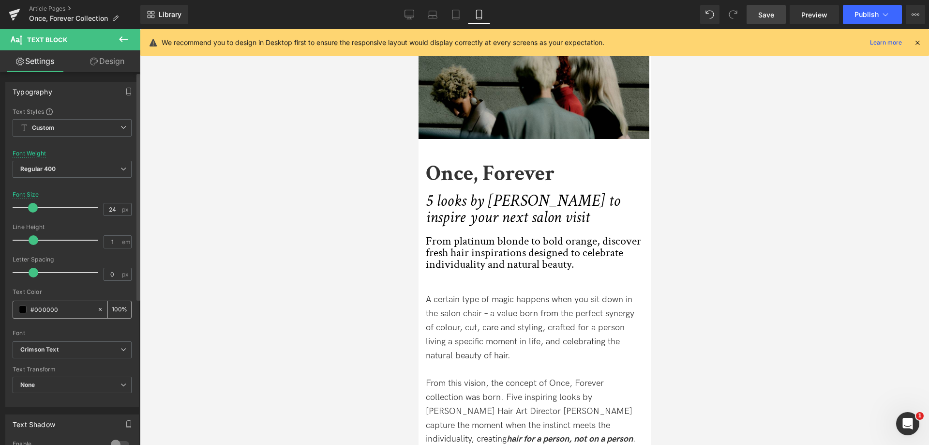
click at [24, 308] on span at bounding box center [23, 309] width 8 height 8
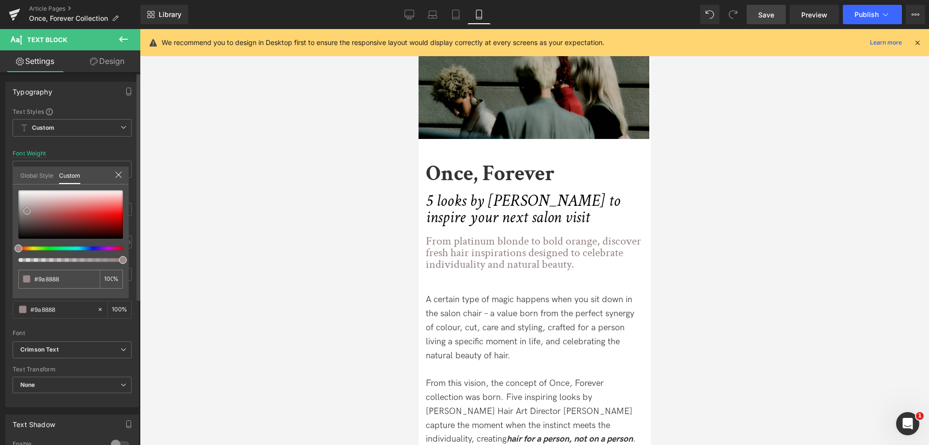
drag, startPoint x: 31, startPoint y: 225, endPoint x: 27, endPoint y: 211, distance: 14.2
click at [27, 211] on div at bounding box center [70, 214] width 105 height 48
click at [699, 256] on div at bounding box center [534, 237] width 789 height 416
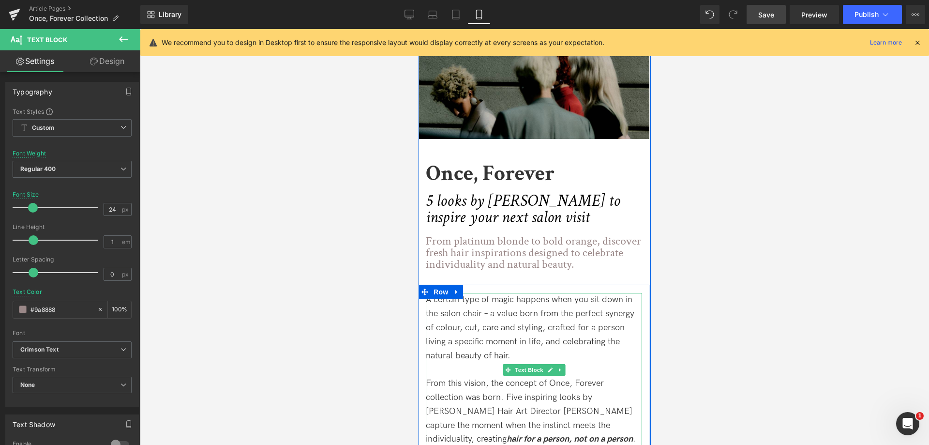
click at [559, 316] on p "A certain type of magic happens when you sit down in the salon chair – a value …" at bounding box center [533, 328] width 216 height 70
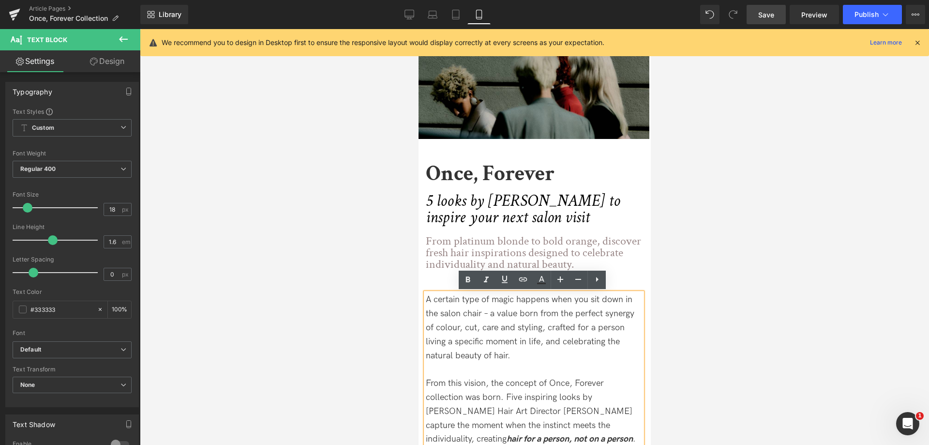
click at [473, 320] on p "A certain type of magic happens when you sit down in the salon chair – a value …" at bounding box center [533, 328] width 216 height 70
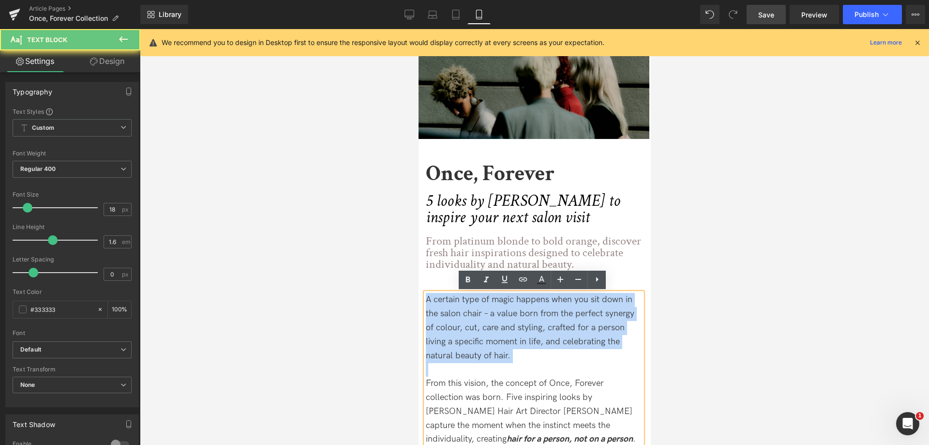
click at [473, 320] on p "A certain type of magic happens when you sit down in the salon chair – a value …" at bounding box center [533, 328] width 216 height 70
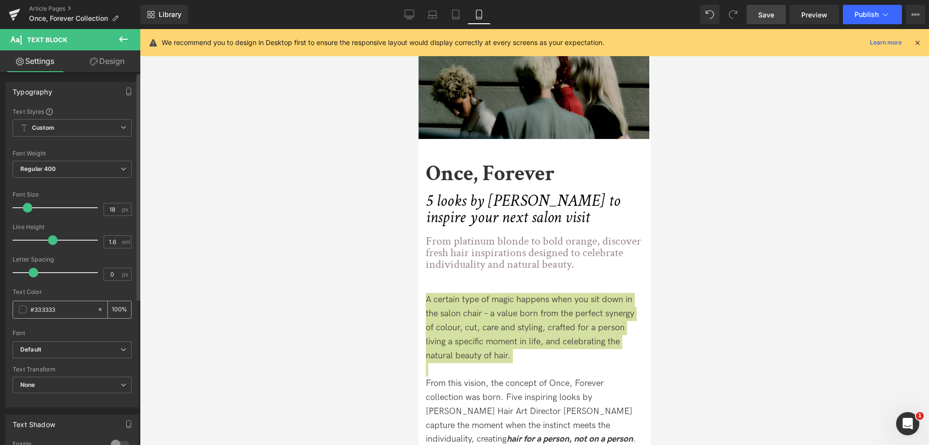
click at [62, 310] on input "#333333" at bounding box center [61, 309] width 62 height 11
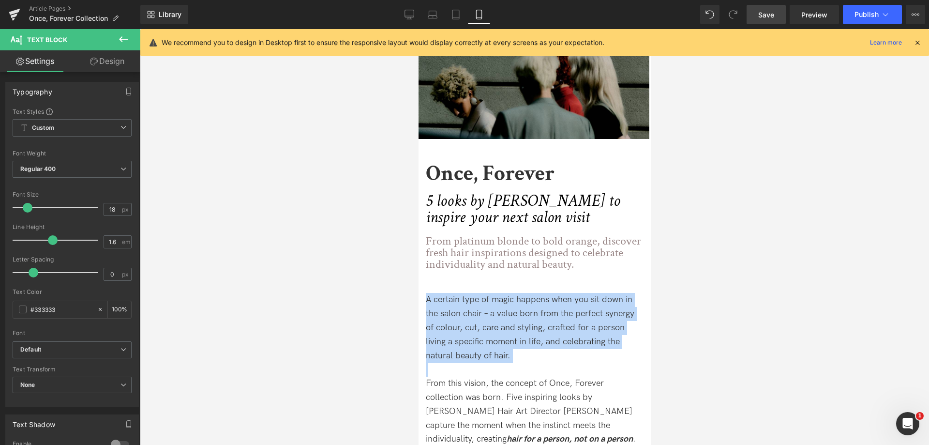
click at [452, 255] on p "From platinum blonde to bold orange, discover fresh hair inspirations designed …" at bounding box center [533, 252] width 216 height 35
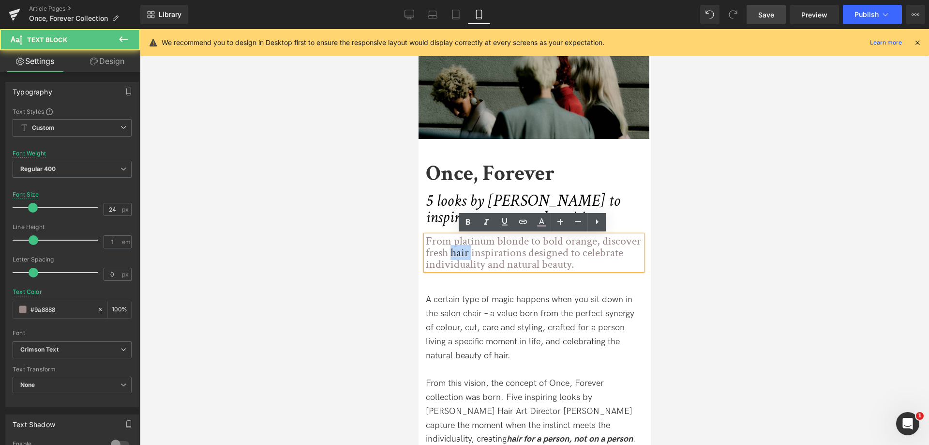
click at [452, 255] on p "From platinum blonde to bold orange, discover fresh hair inspirations designed …" at bounding box center [533, 252] width 216 height 35
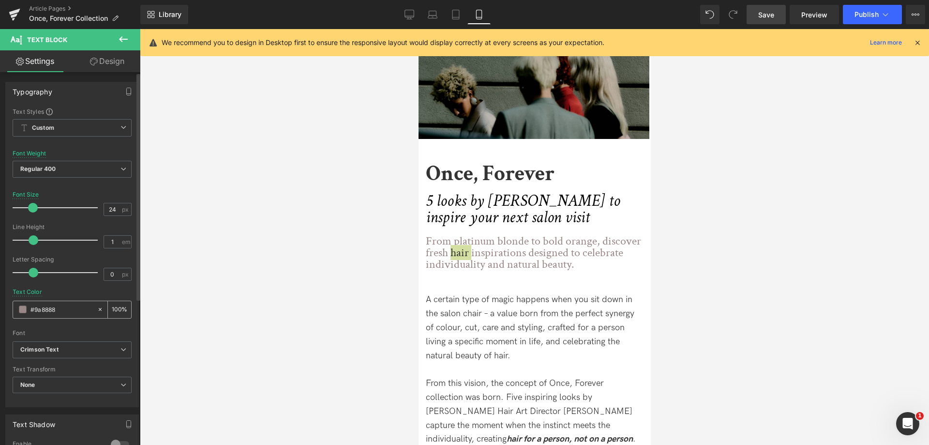
click at [43, 311] on input "#9a8888" at bounding box center [61, 309] width 62 height 11
type input "#333333"
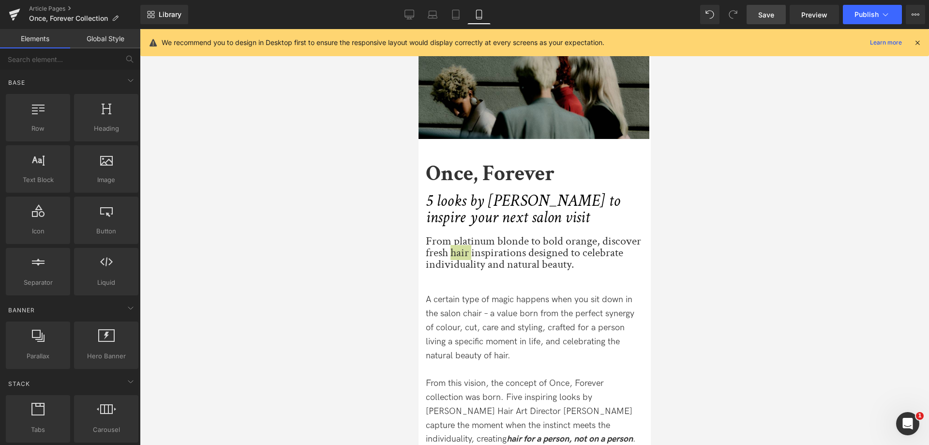
click at [331, 329] on div at bounding box center [534, 237] width 789 height 416
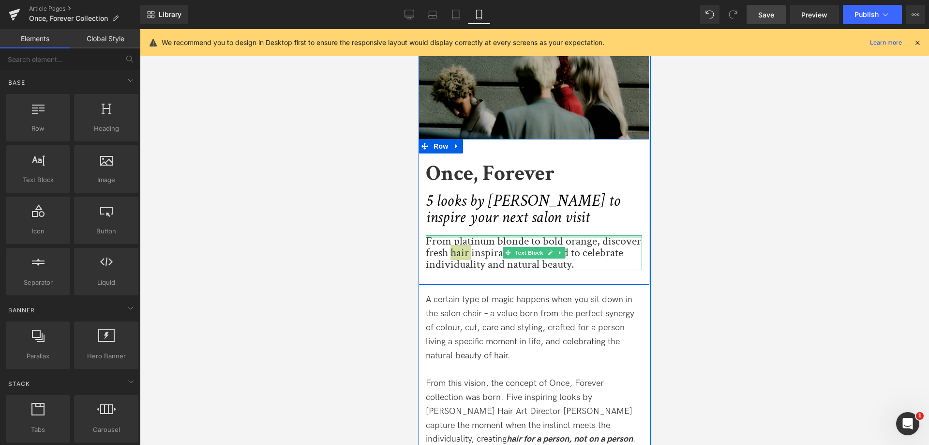
click at [506, 236] on div at bounding box center [533, 236] width 216 height 2
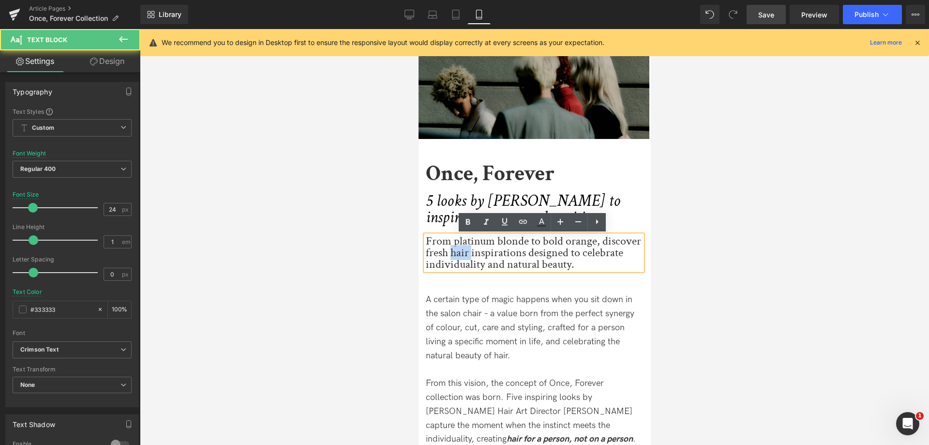
click at [544, 253] on p "From platinum blonde to bold orange, discover fresh hair inspirations designed …" at bounding box center [533, 252] width 216 height 35
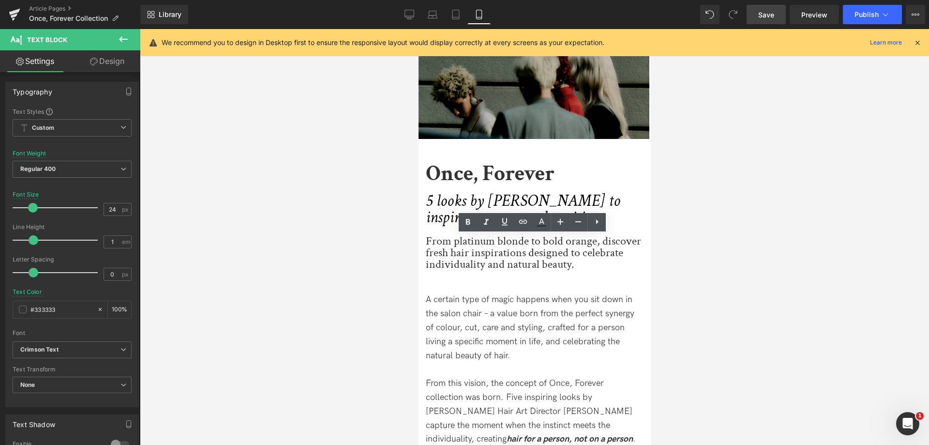
click at [719, 236] on div at bounding box center [534, 237] width 789 height 416
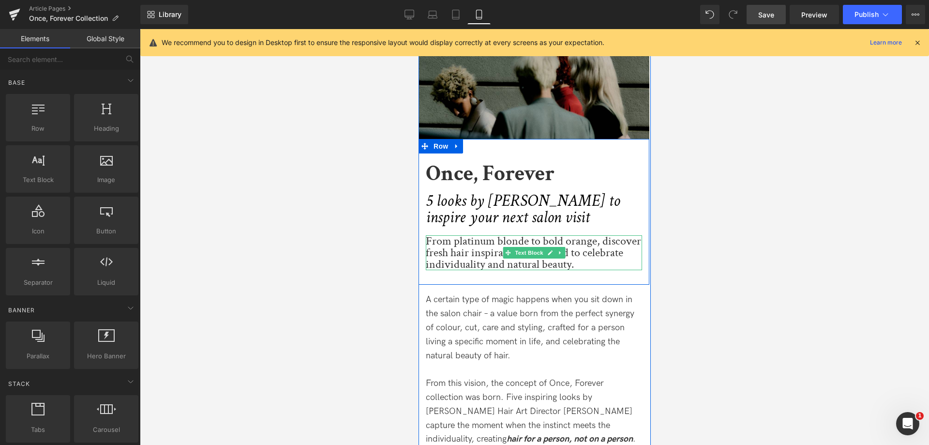
click at [464, 245] on p "From platinum blonde to bold orange, discover fresh hair inspirations designed …" at bounding box center [533, 252] width 216 height 35
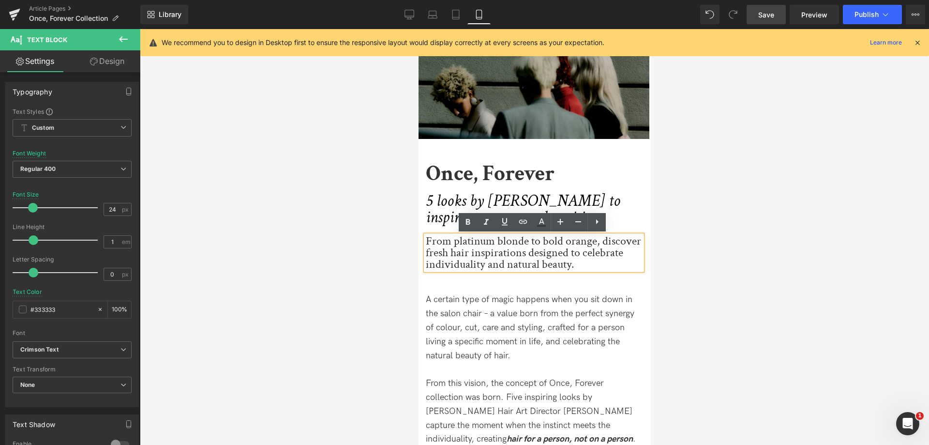
click at [750, 18] on link "Save" at bounding box center [766, 14] width 39 height 19
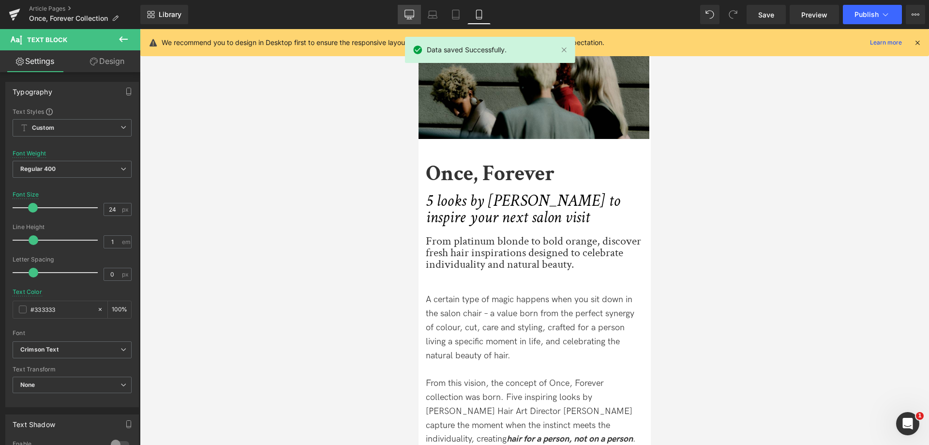
drag, startPoint x: 409, startPoint y: 17, endPoint x: 387, endPoint y: 62, distance: 50.0
click at [409, 17] on icon at bounding box center [409, 13] width 9 height 7
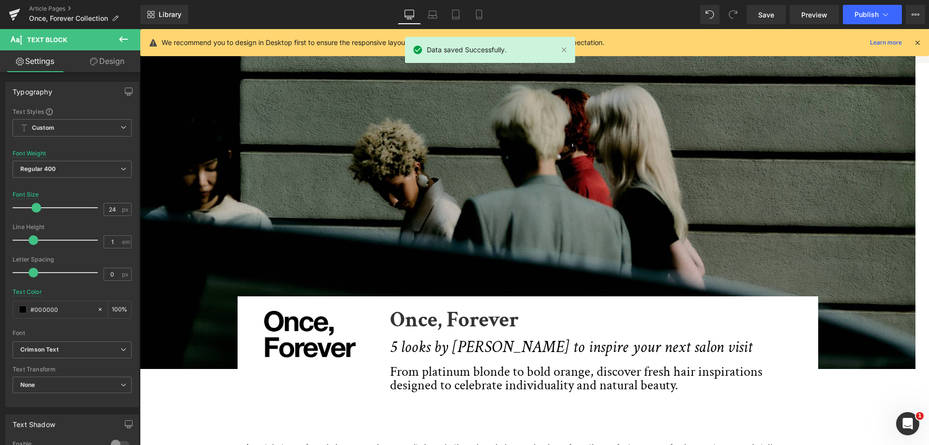
scroll to position [178, 0]
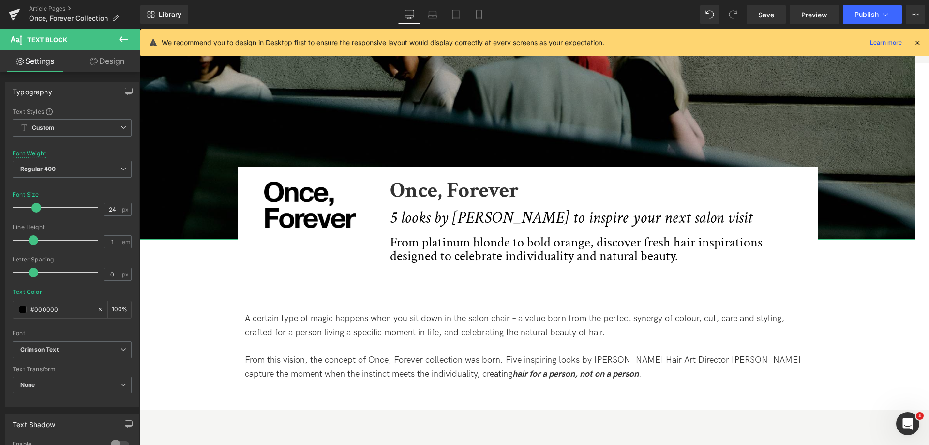
click at [317, 95] on img at bounding box center [528, 45] width 776 height 388
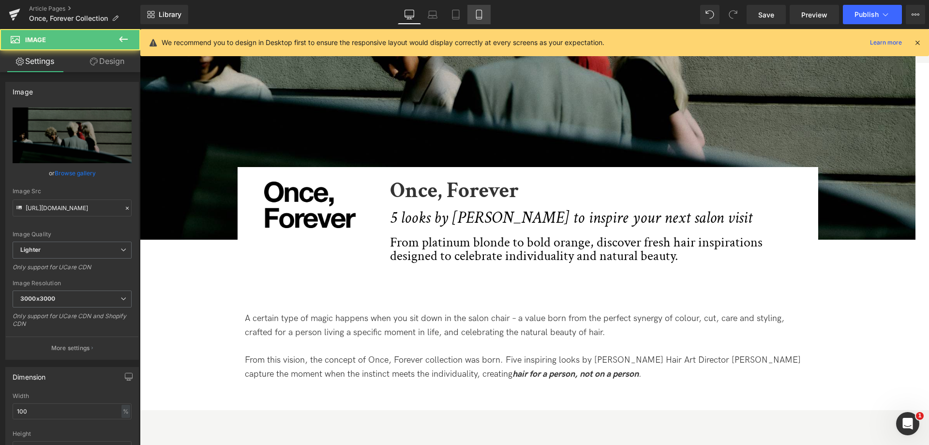
click at [479, 13] on icon at bounding box center [479, 15] width 10 height 10
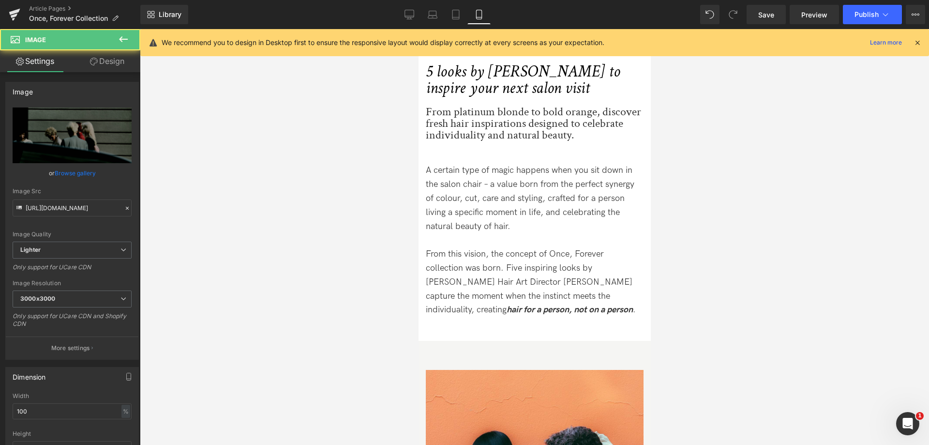
scroll to position [0, 0]
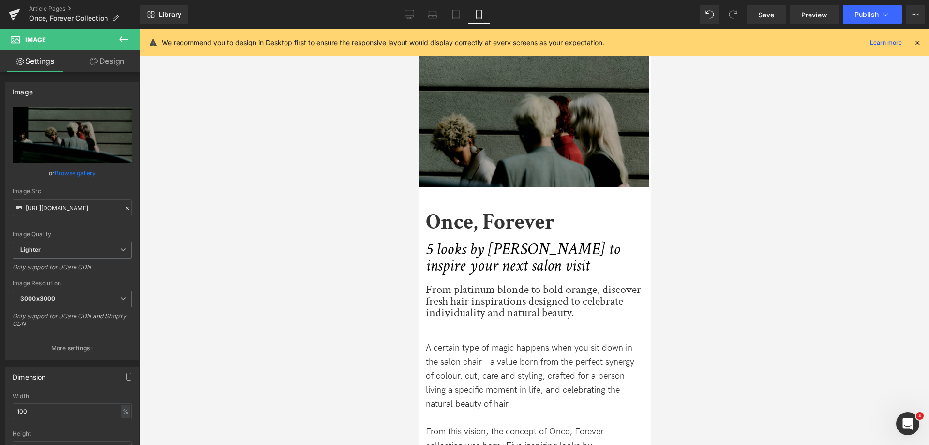
click at [442, 98] on img at bounding box center [533, 144] width 231 height 231
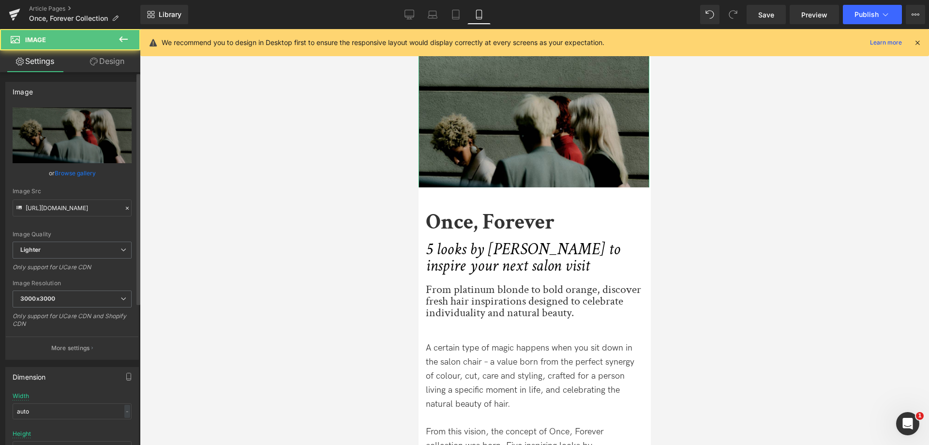
click at [75, 170] on link "Browse gallery" at bounding box center [75, 173] width 41 height 17
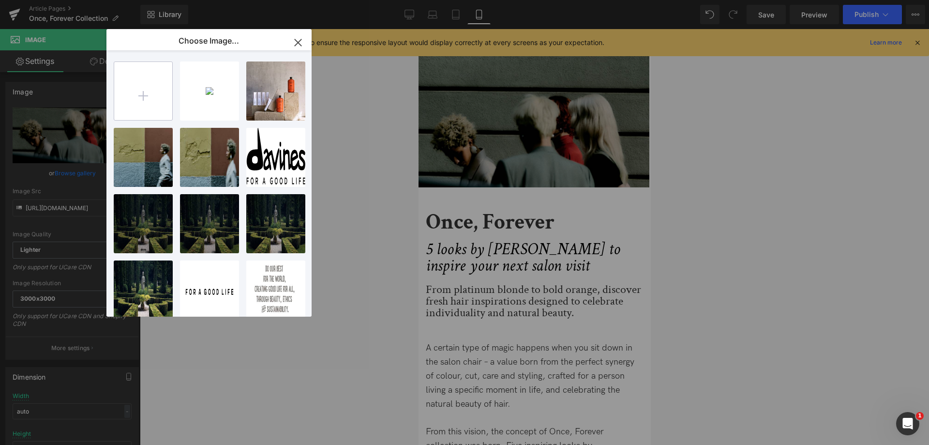
click at [133, 101] on input "file" at bounding box center [143, 91] width 58 height 58
type input "C:\fakepath\HP_STATIC SLIDER_1-1_ONCE FOREVER 26.jpg"
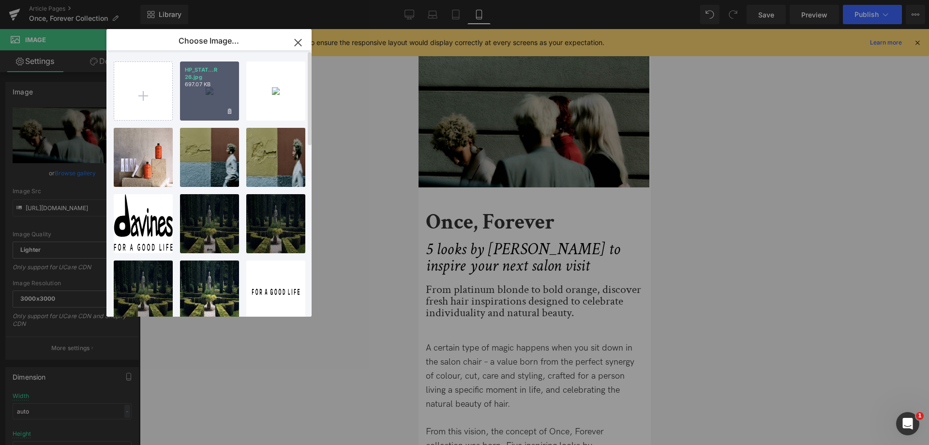
click at [226, 71] on p "HP_STAT...R 26.jpg" at bounding box center [209, 73] width 49 height 15
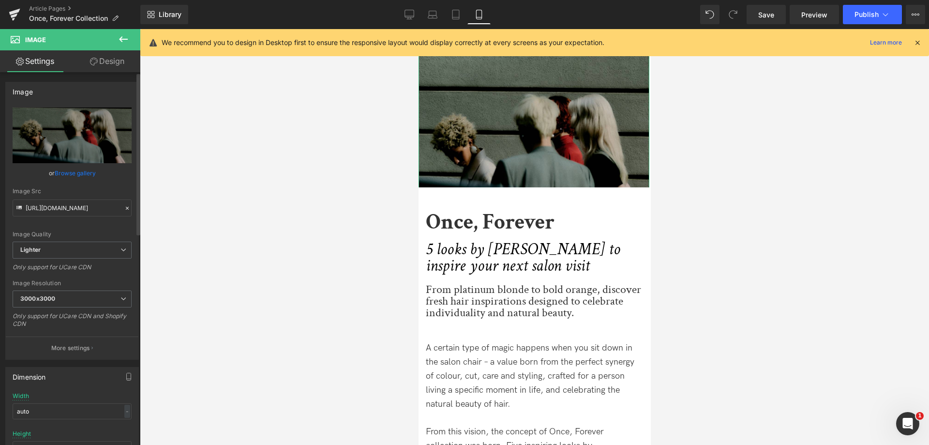
click at [80, 168] on link "Browse gallery" at bounding box center [75, 173] width 41 height 17
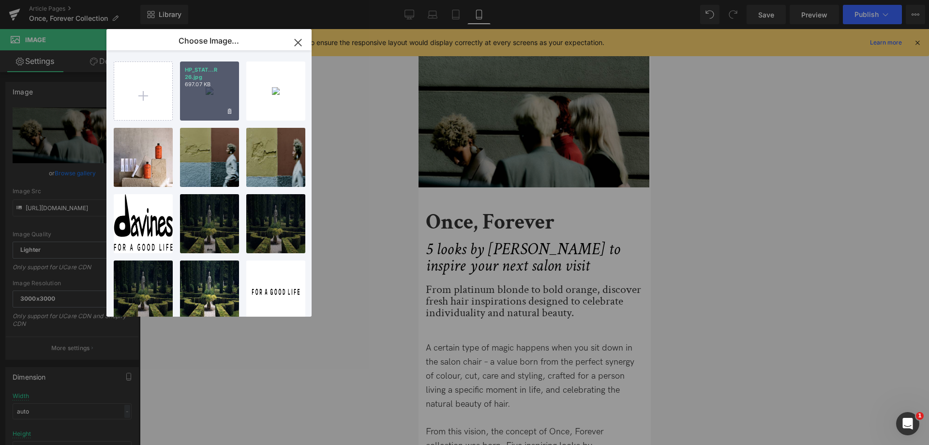
click at [229, 76] on p "HP_STAT...R 26.jpg" at bounding box center [209, 73] width 49 height 15
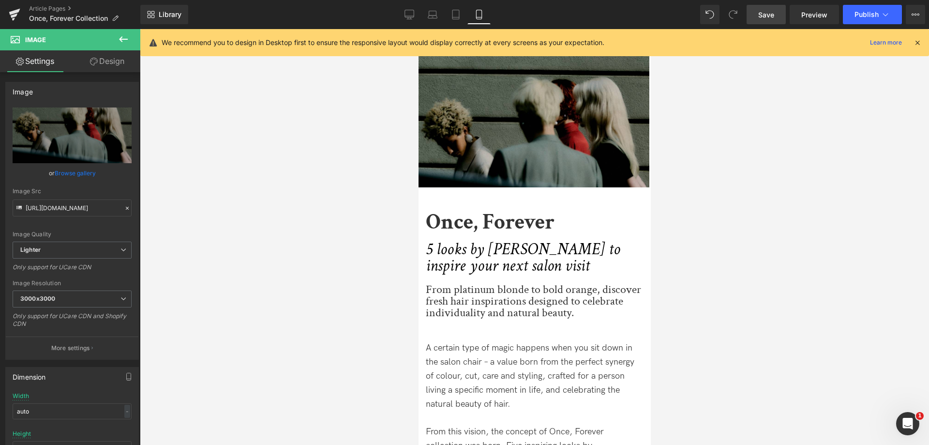
click at [774, 16] on span "Save" at bounding box center [766, 15] width 16 height 10
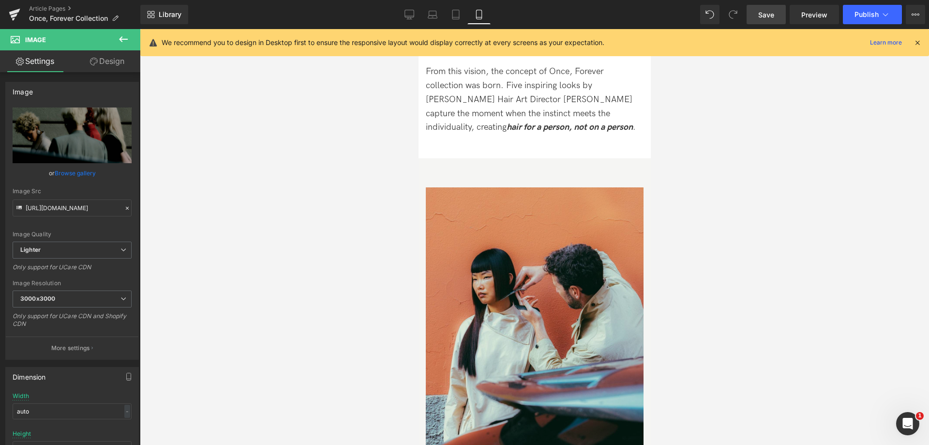
scroll to position [387, 0]
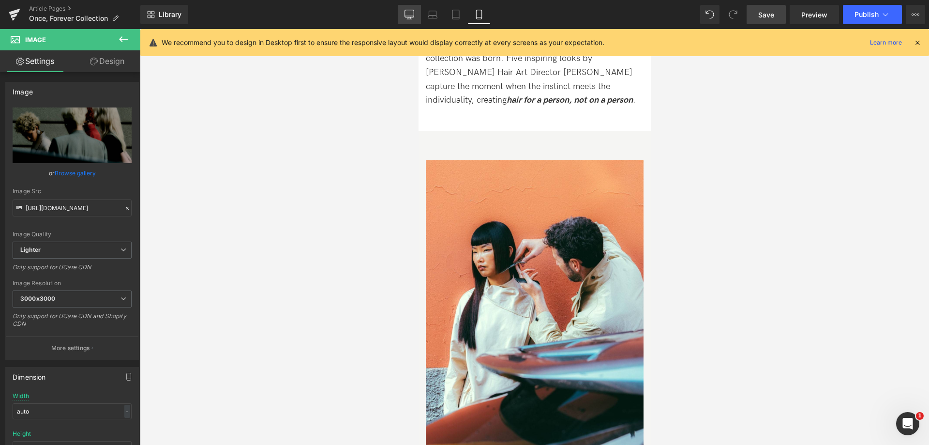
click at [409, 13] on icon at bounding box center [409, 15] width 10 height 10
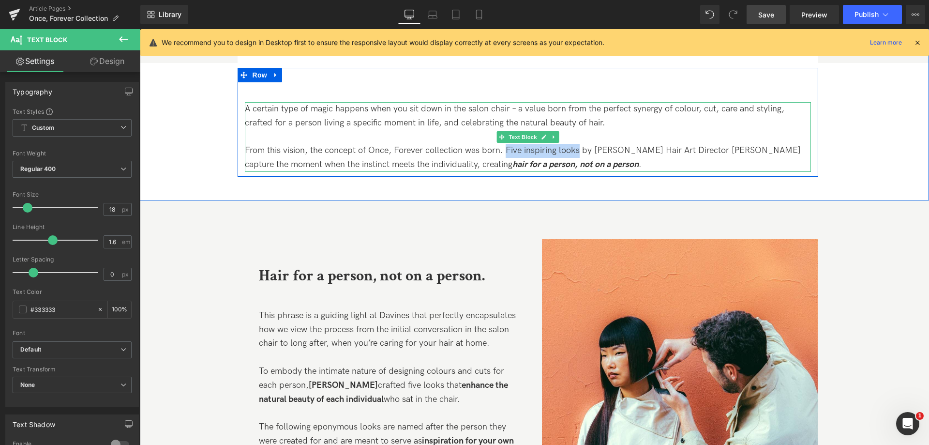
drag, startPoint x: 509, startPoint y: 151, endPoint x: 575, endPoint y: 151, distance: 65.8
click at [575, 151] on p "From this vision, the concept of Once, Forever collection was born. Five inspir…" at bounding box center [528, 158] width 566 height 28
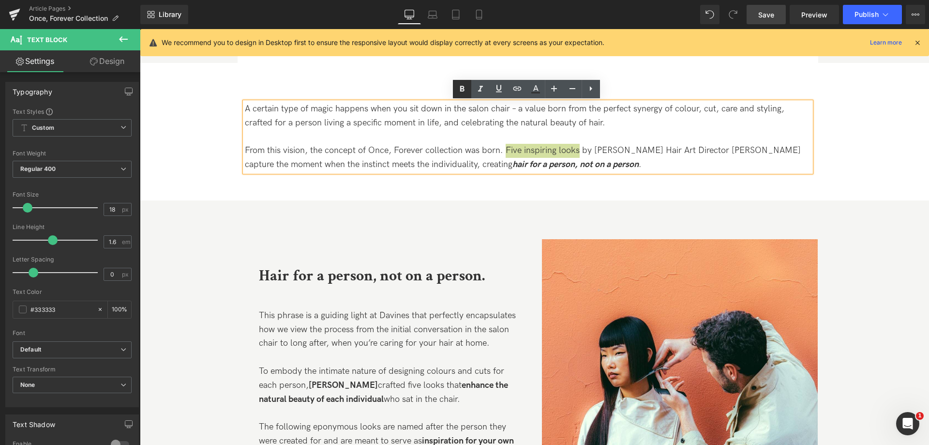
click at [463, 93] on icon at bounding box center [462, 89] width 12 height 12
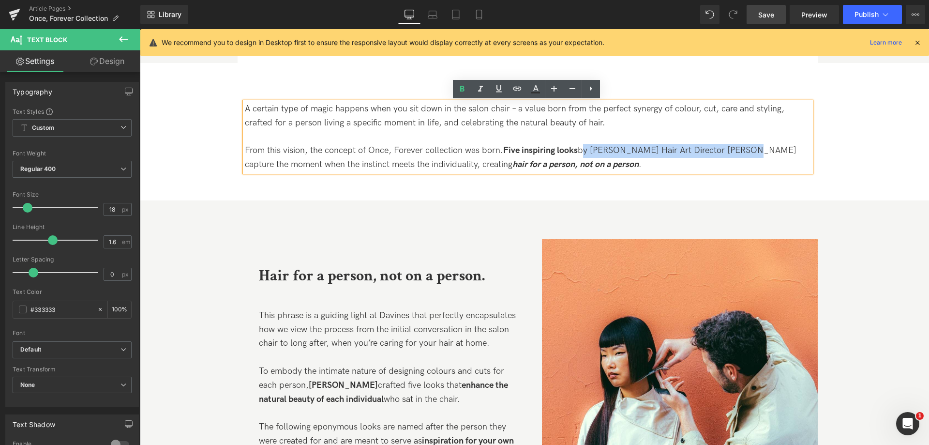
drag, startPoint x: 580, startPoint y: 148, endPoint x: 741, endPoint y: 157, distance: 161.8
click at [741, 157] on p "From this vision, the concept of Once, Forever collection was born. Five inspir…" at bounding box center [528, 158] width 566 height 28
click at [459, 88] on icon at bounding box center [462, 89] width 12 height 12
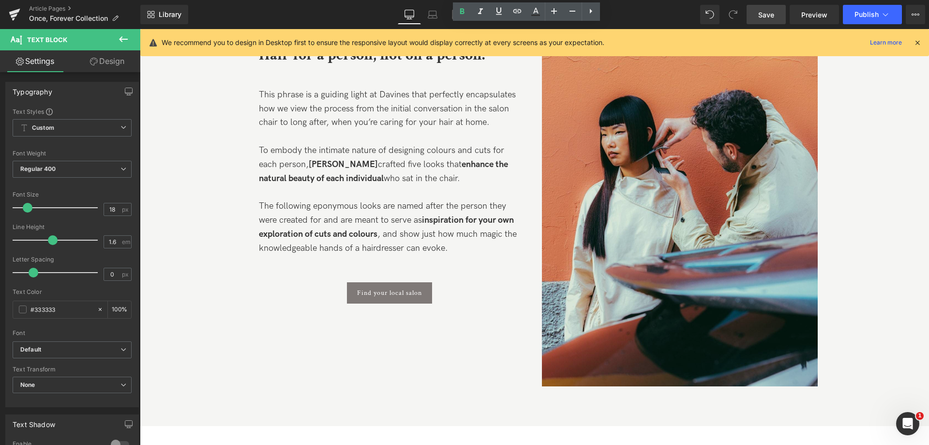
scroll to position [629, 0]
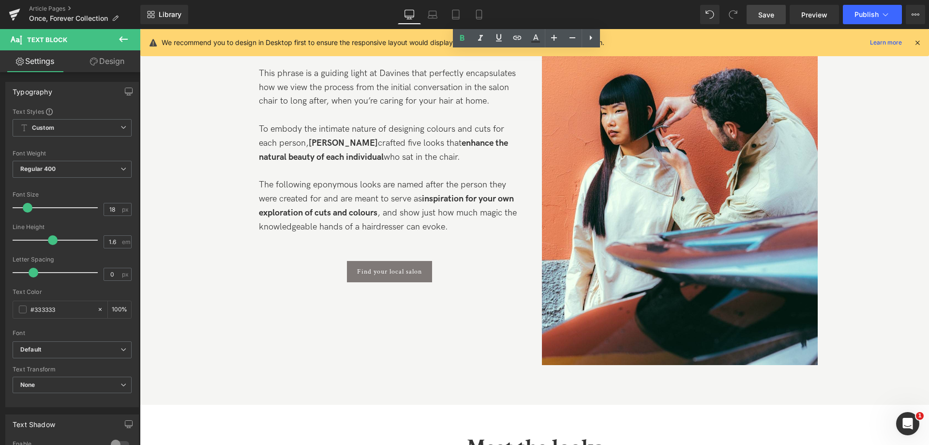
click at [776, 13] on link "Save" at bounding box center [766, 14] width 39 height 19
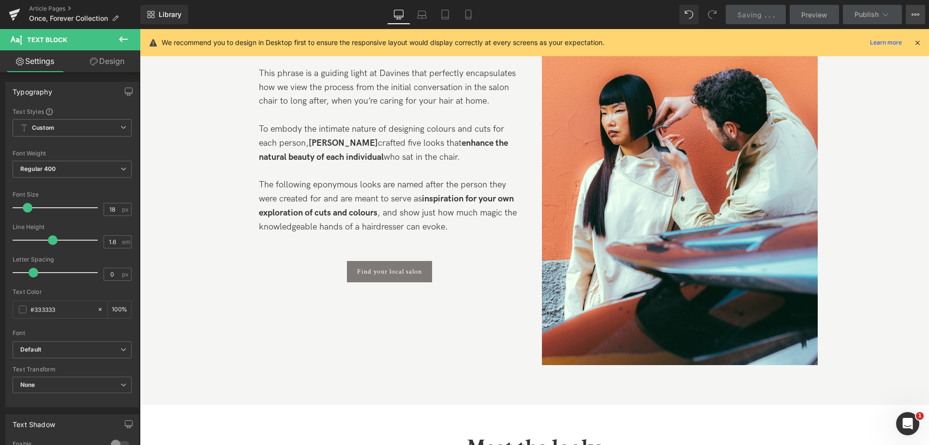
click at [915, 16] on icon at bounding box center [916, 15] width 8 height 8
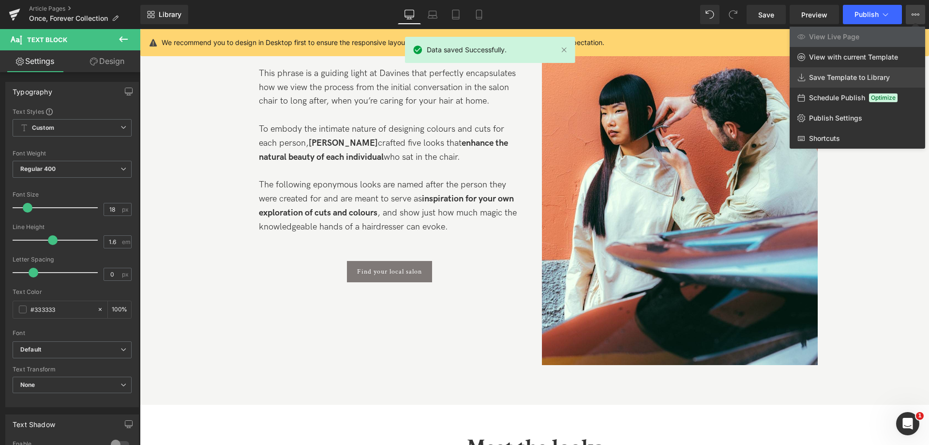
click at [858, 74] on span "Save Template to Library" at bounding box center [849, 77] width 81 height 9
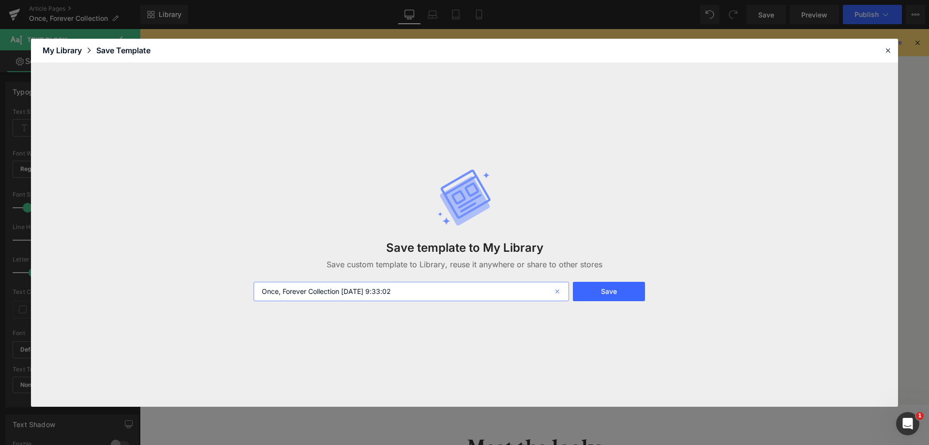
drag, startPoint x: 354, startPoint y: 291, endPoint x: 554, endPoint y: 290, distance: 200.3
click at [554, 290] on div "Once, Forever Collection [DATE] 9:33:02" at bounding box center [411, 291] width 315 height 19
click at [260, 292] on input "Once, Forever Collection 2026" at bounding box center [411, 291] width 315 height 19
type input "MIGRATE - Once, Forever Collection 2026"
click at [618, 290] on button "Save" at bounding box center [609, 291] width 72 height 19
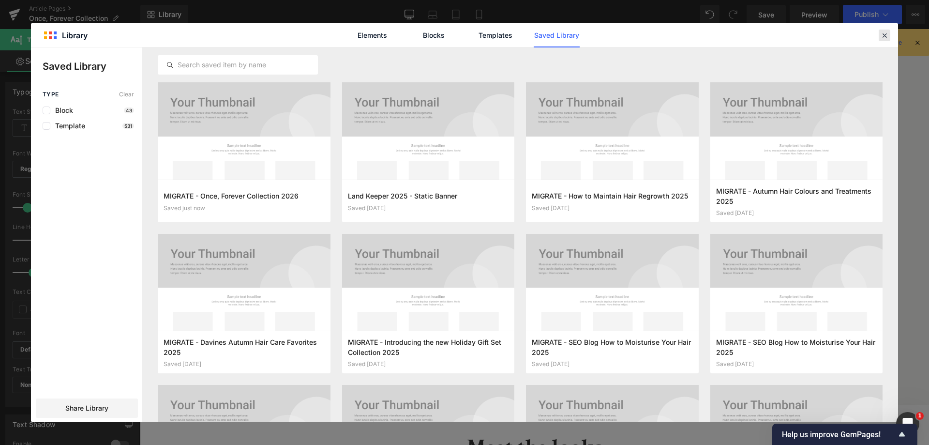
click at [880, 36] on icon at bounding box center [884, 35] width 9 height 9
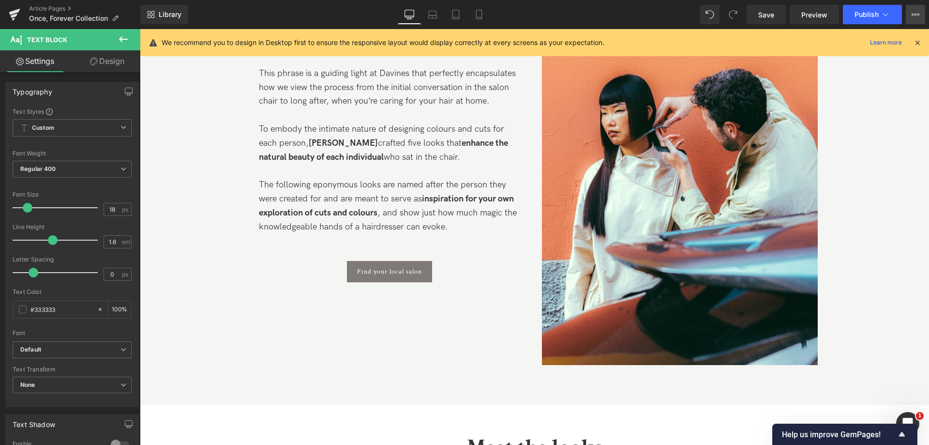
click at [914, 17] on icon at bounding box center [916, 15] width 8 height 8
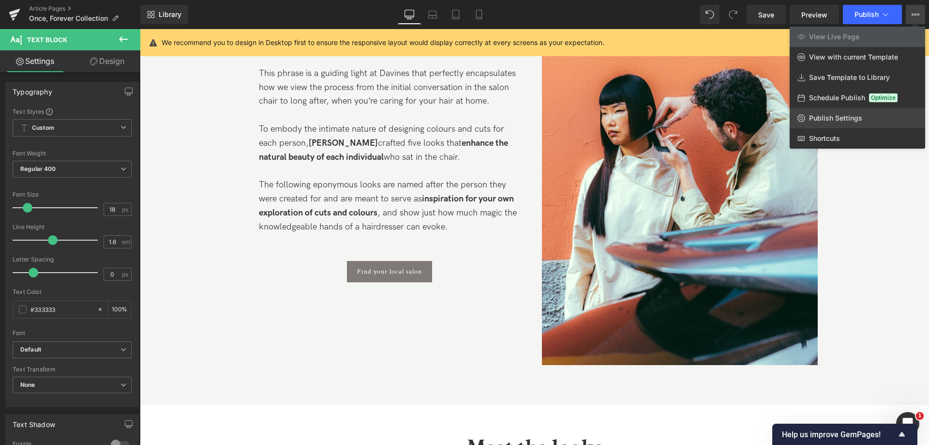
click at [833, 112] on link "Publish Settings" at bounding box center [857, 118] width 135 height 20
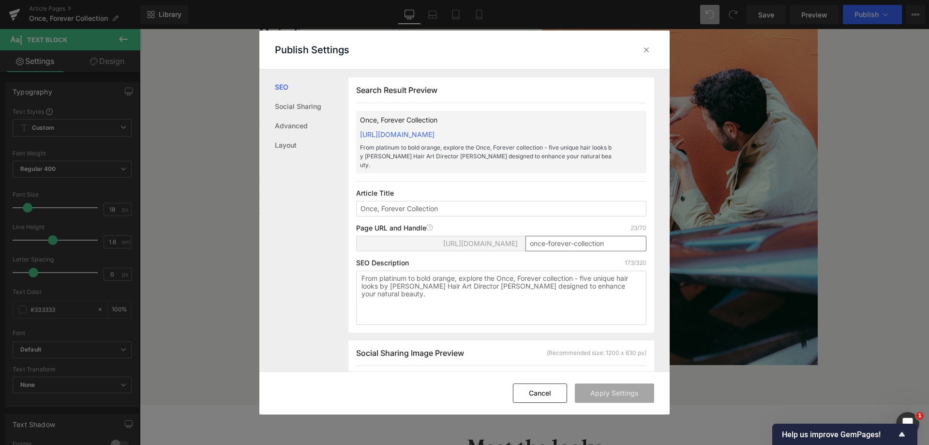
scroll to position [0, 0]
drag, startPoint x: 569, startPoint y: 232, endPoint x: 658, endPoint y: 231, distance: 88.5
click at [658, 231] on div "Search Result Preview Once, Forever Collection [URL][DOMAIN_NAME] From platinum…" at bounding box center [508, 220] width 321 height 301
type input "once-forever"
click at [602, 396] on button "Apply Settings" at bounding box center [614, 392] width 79 height 19
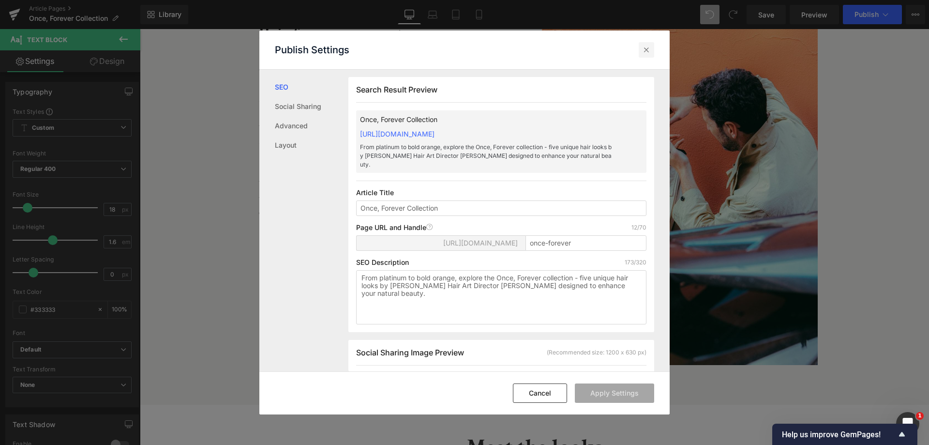
click at [645, 48] on icon at bounding box center [647, 50] width 10 height 10
